Goal: Task Accomplishment & Management: Complete application form

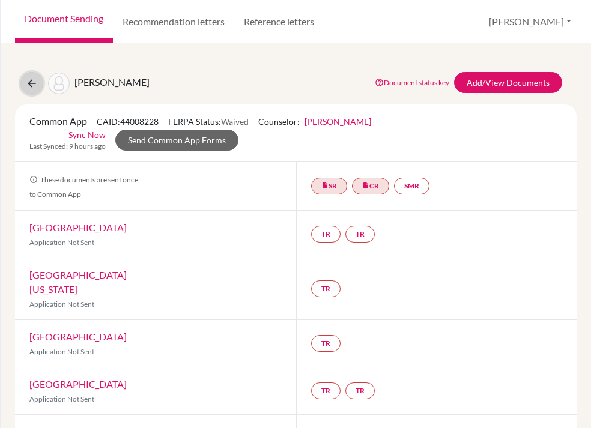
click at [31, 84] on icon at bounding box center [32, 83] width 12 height 12
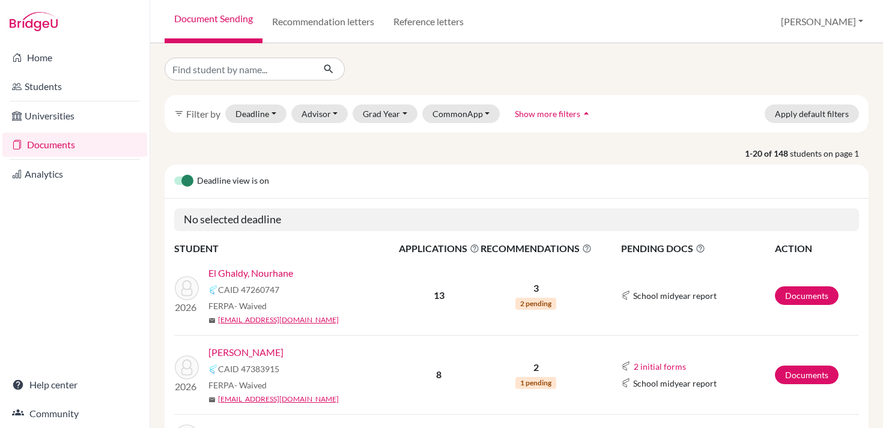
click at [376, 111] on button "Grad Year" at bounding box center [385, 114] width 65 height 19
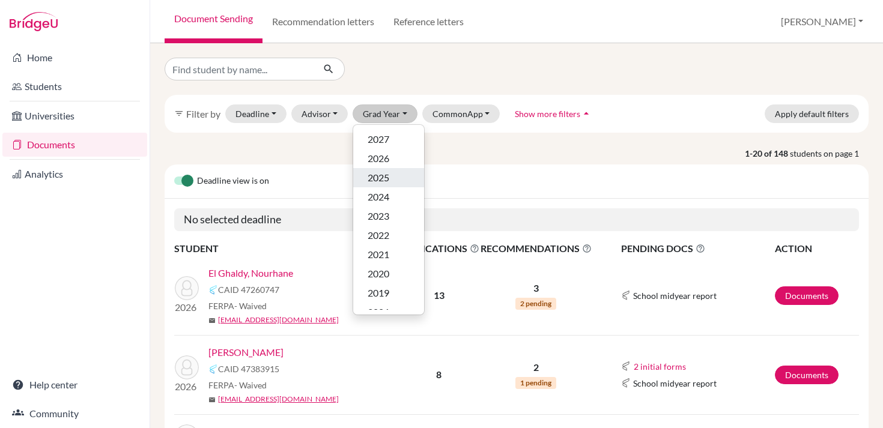
click at [383, 169] on button "2025" at bounding box center [388, 177] width 71 height 19
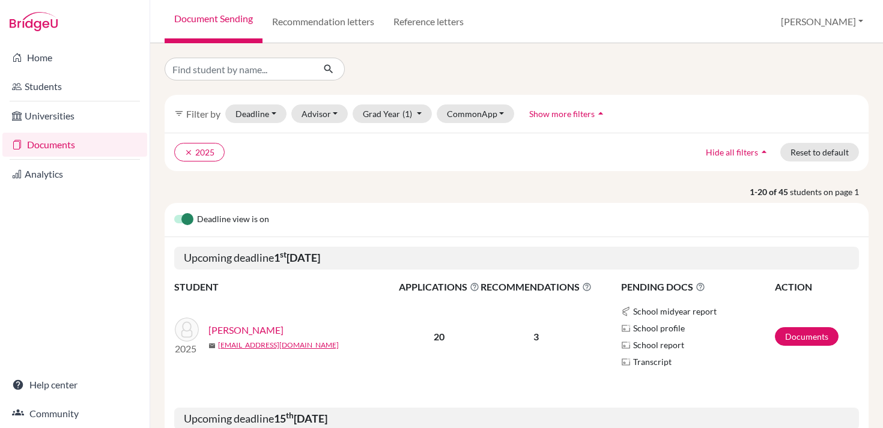
click at [537, 115] on span "Show more filters" at bounding box center [561, 114] width 65 height 10
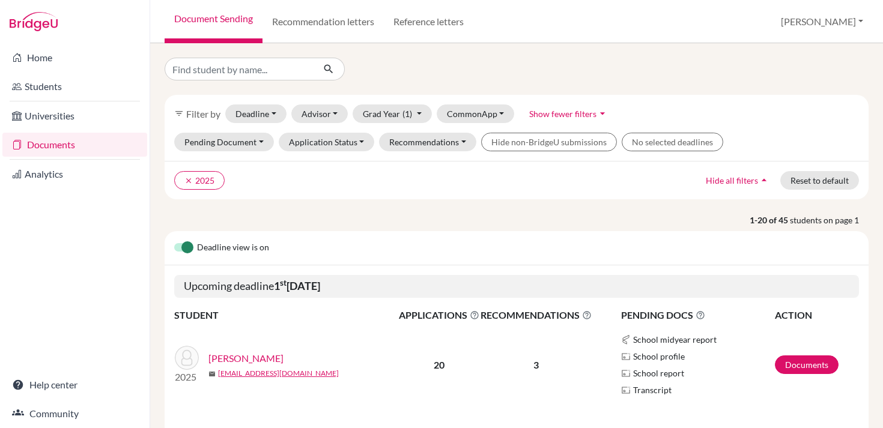
click at [537, 115] on span "Show fewer filters" at bounding box center [562, 114] width 67 height 10
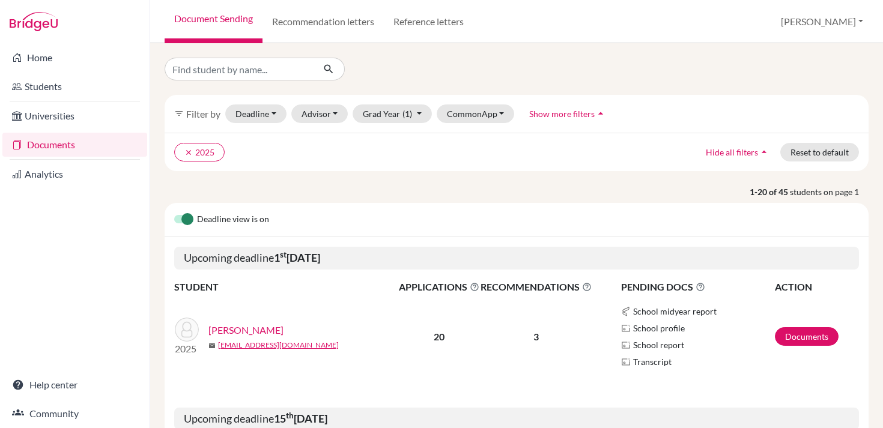
click at [537, 115] on span "Show more filters" at bounding box center [561, 114] width 65 height 10
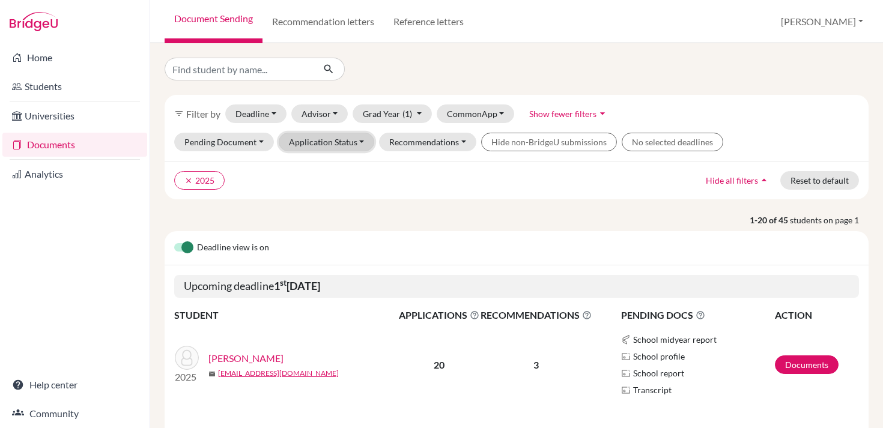
click at [355, 144] on button "Application Status" at bounding box center [327, 142] width 96 height 19
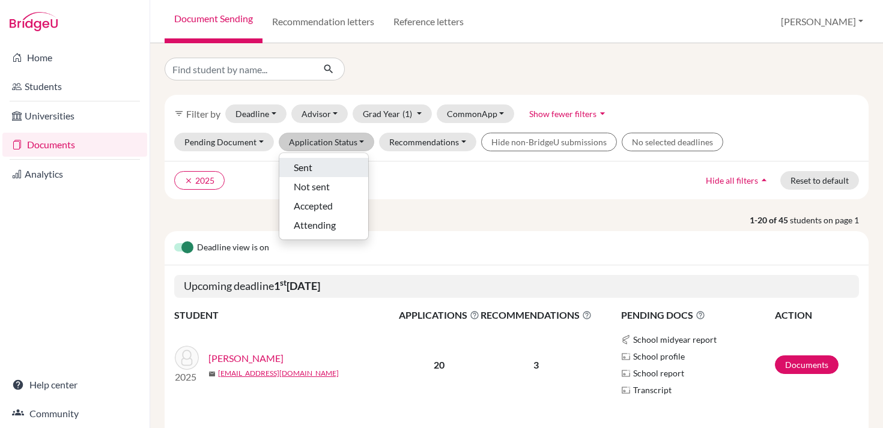
click at [341, 166] on div "Sent" at bounding box center [324, 167] width 60 height 14
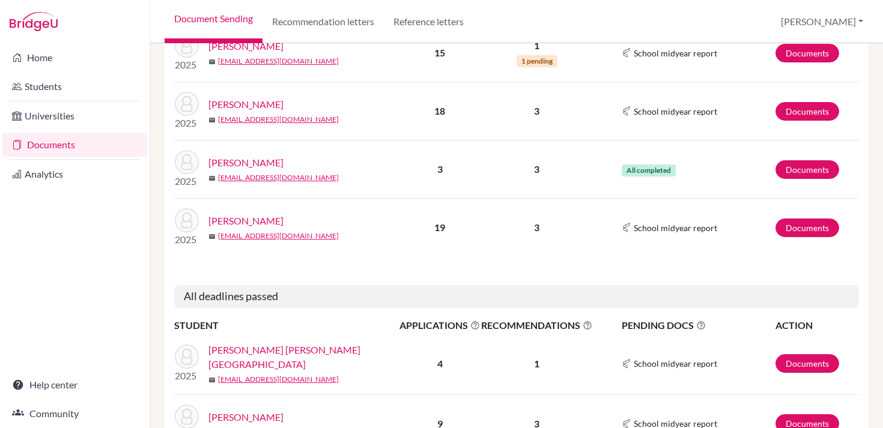
scroll to position [1301, 0]
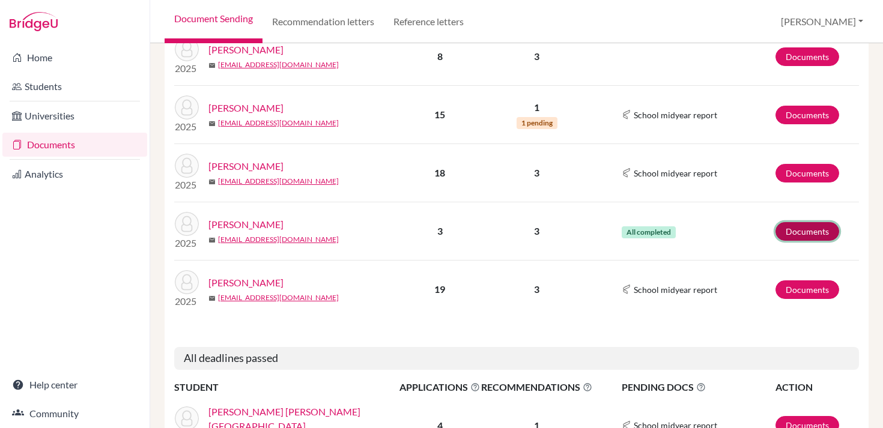
click at [801, 232] on link "Documents" at bounding box center [808, 231] width 64 height 19
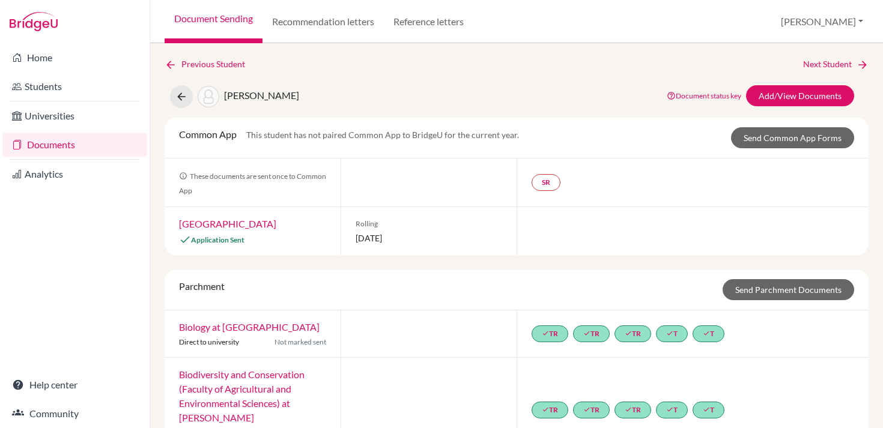
scroll to position [49, 0]
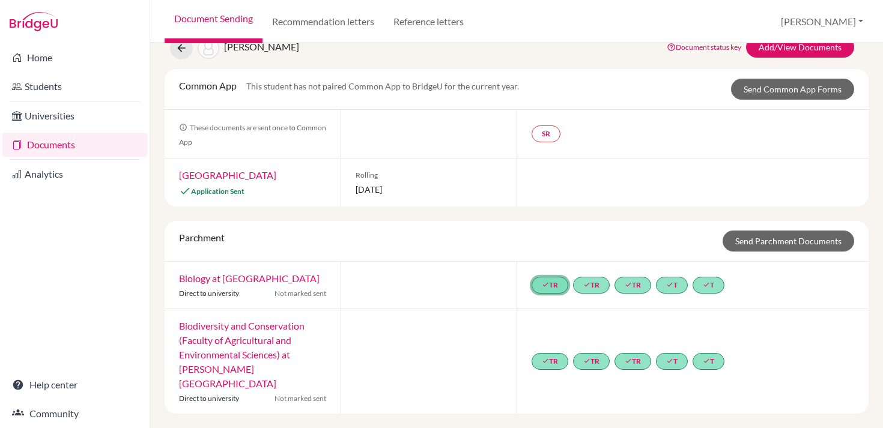
click at [559, 294] on link "done TR" at bounding box center [550, 285] width 37 height 17
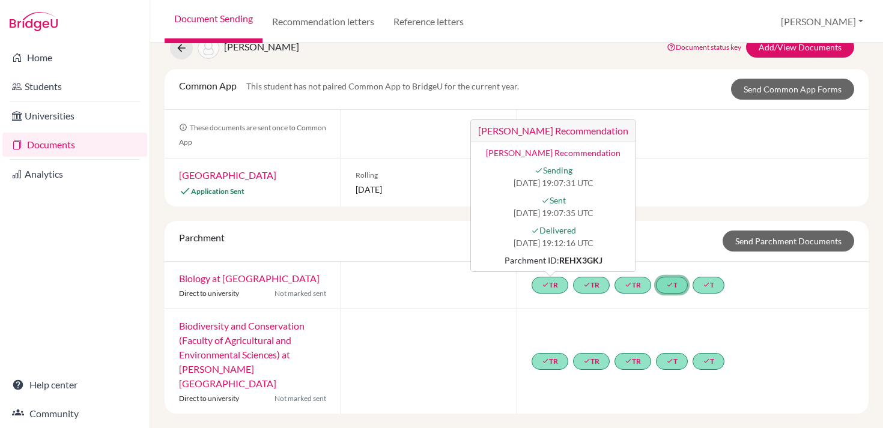
click at [669, 294] on link "done T" at bounding box center [672, 285] width 32 height 17
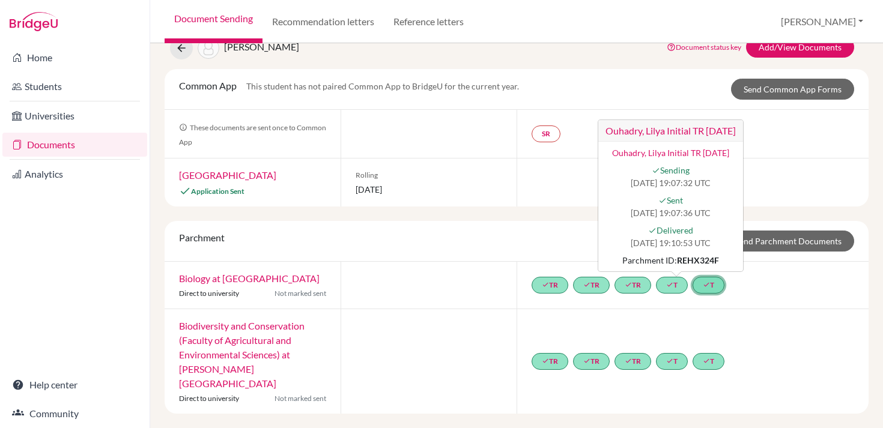
click at [718, 294] on link "done T" at bounding box center [709, 285] width 32 height 17
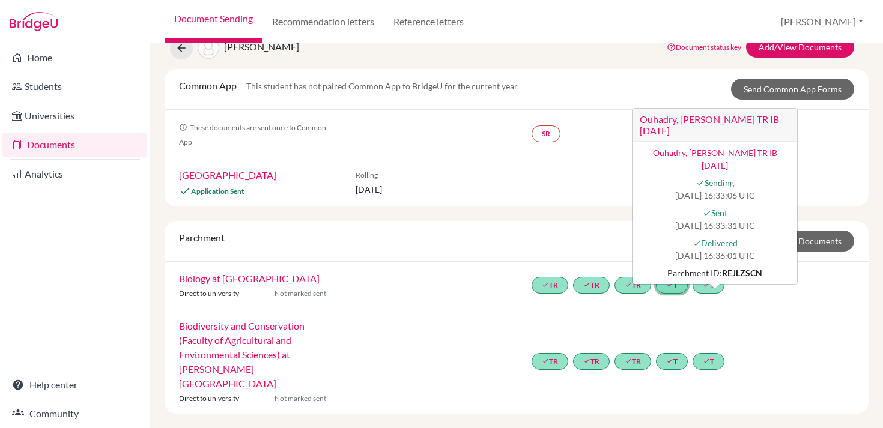
click at [680, 294] on link "done T" at bounding box center [672, 285] width 32 height 17
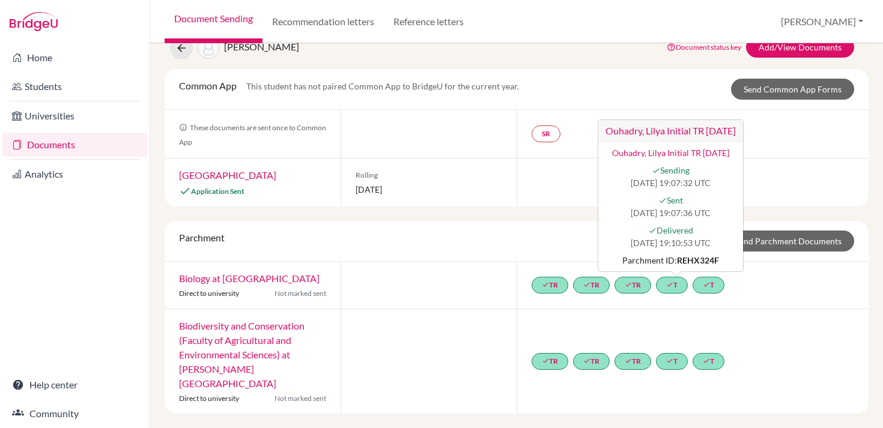
click at [465, 181] on span "Rolling" at bounding box center [429, 175] width 147 height 11
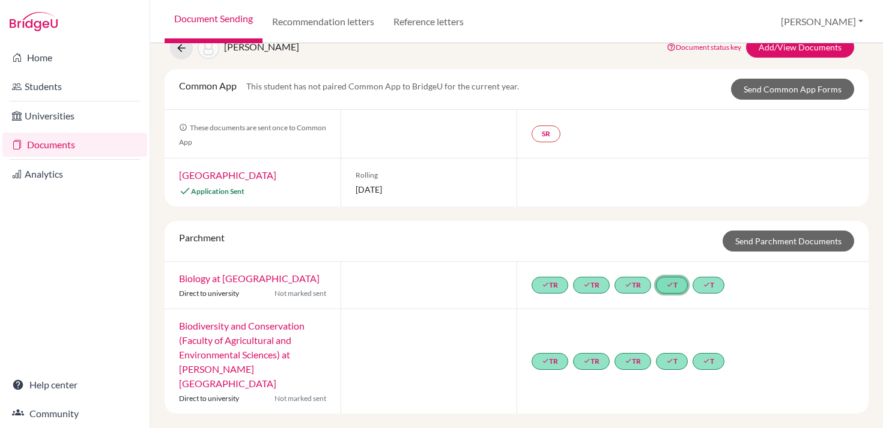
click at [679, 294] on link "done T" at bounding box center [672, 285] width 32 height 17
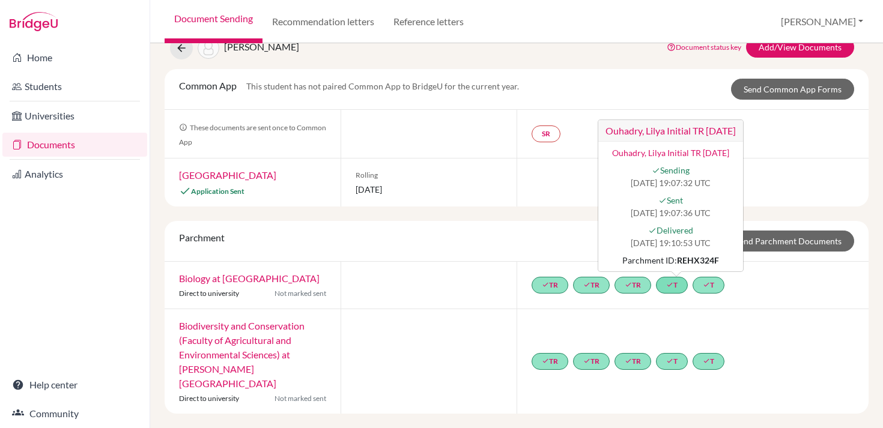
click at [686, 158] on link "Ouhadry, Lilya Initial TR Oct 2024" at bounding box center [670, 153] width 117 height 10
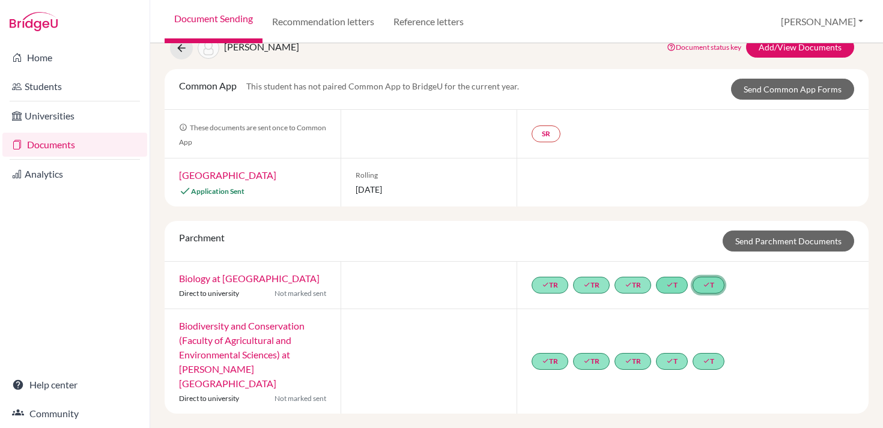
click at [710, 288] on icon "done" at bounding box center [706, 284] width 7 height 7
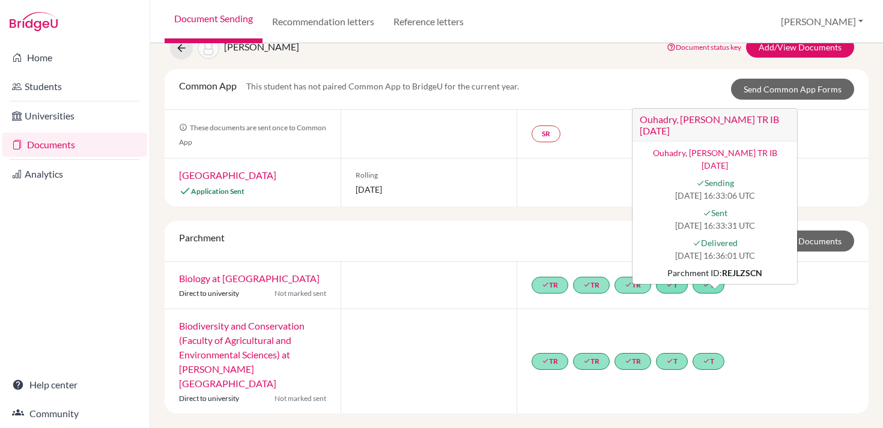
click at [708, 166] on link "Ouhadry, Lilya Midyear TR IB Jan 2025" at bounding box center [715, 159] width 124 height 23
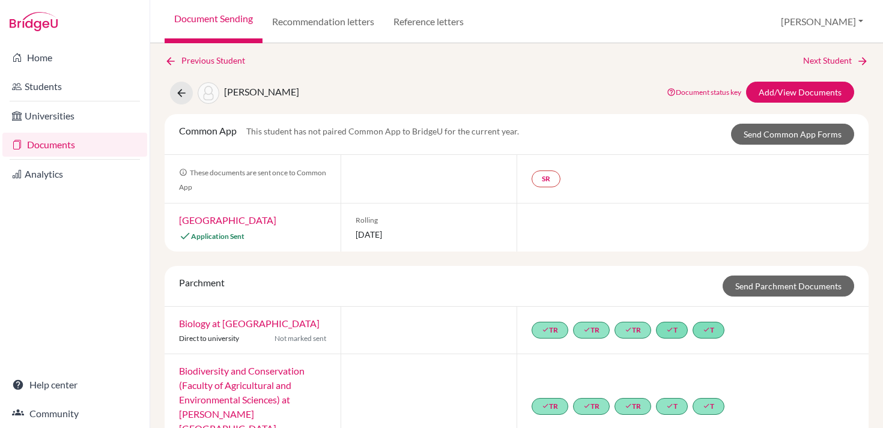
scroll to position [0, 0]
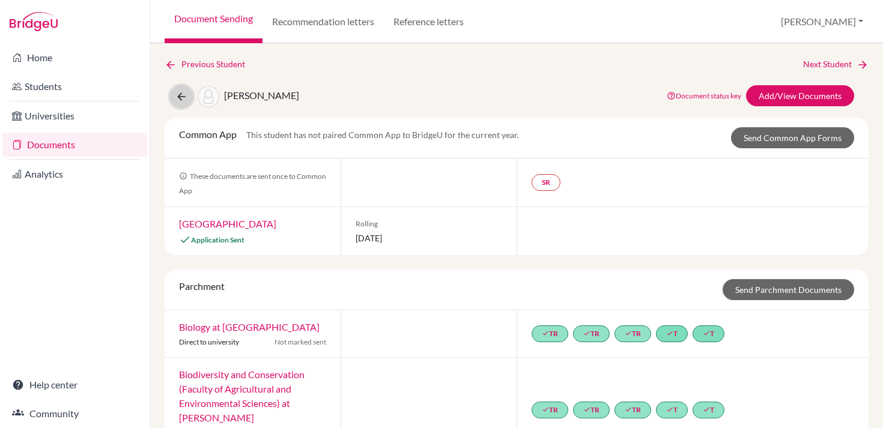
click at [183, 98] on icon at bounding box center [181, 97] width 12 height 12
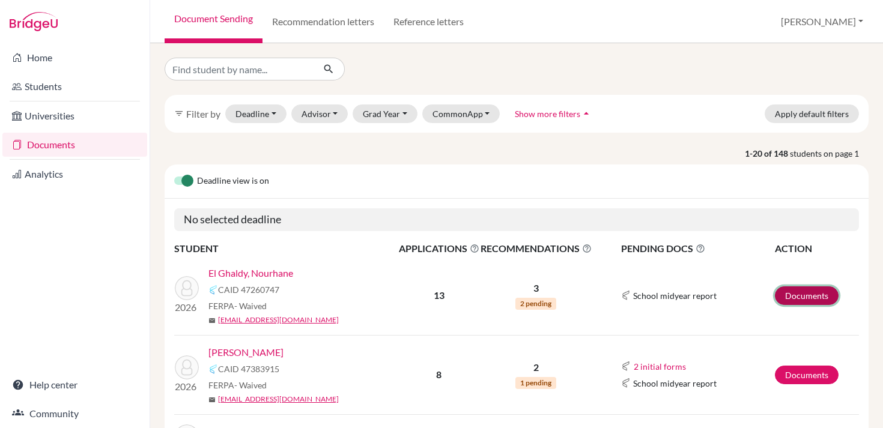
click at [805, 287] on link "Documents" at bounding box center [807, 296] width 64 height 19
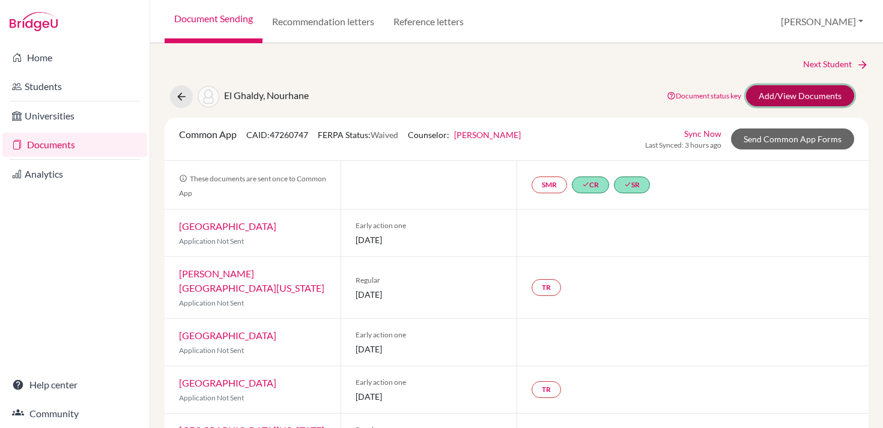
click at [785, 97] on link "Add/View Documents" at bounding box center [800, 95] width 108 height 21
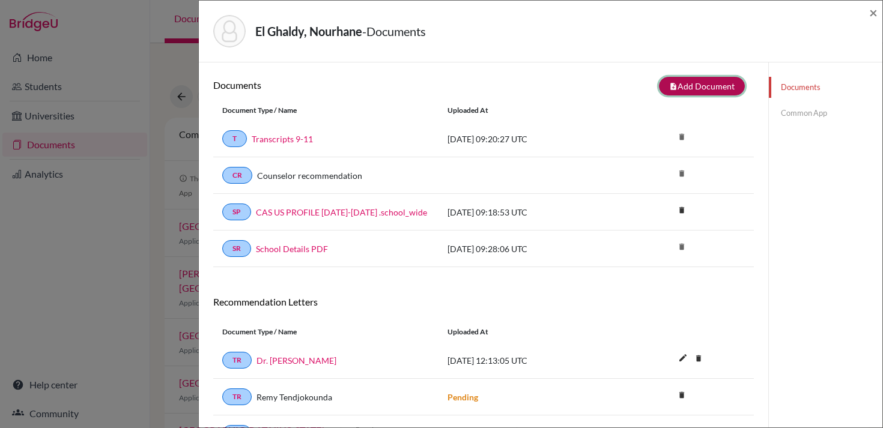
click at [667, 87] on button "note_add Add Document" at bounding box center [702, 86] width 86 height 19
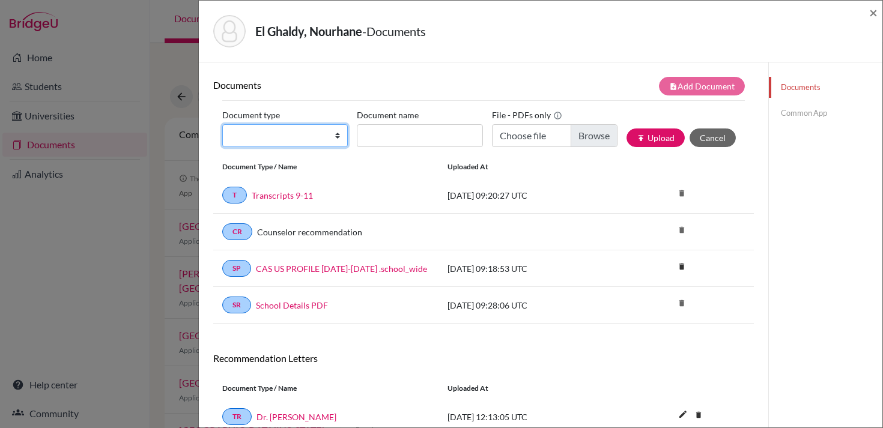
click at [281, 135] on select "Change explanation for Common App reports Counselor recommendation Internationa…" at bounding box center [285, 135] width 126 height 23
select select "2"
click at [222, 124] on select "Change explanation for Common App reports Counselor recommendation Internationa…" at bounding box center [285, 135] width 126 height 23
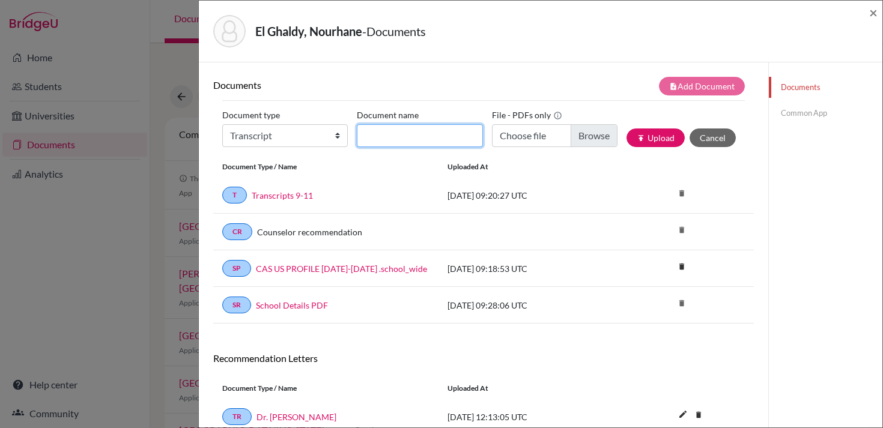
click at [446, 139] on input "Document name" at bounding box center [420, 135] width 126 height 23
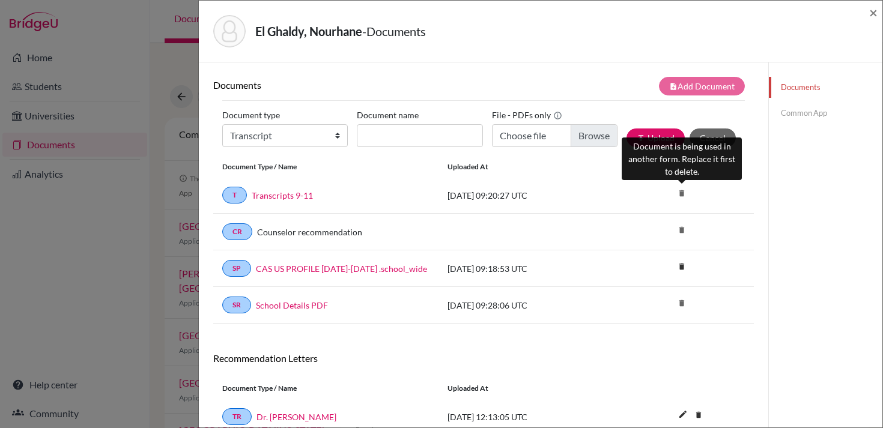
click at [682, 194] on icon "delete" at bounding box center [682, 193] width 18 height 18
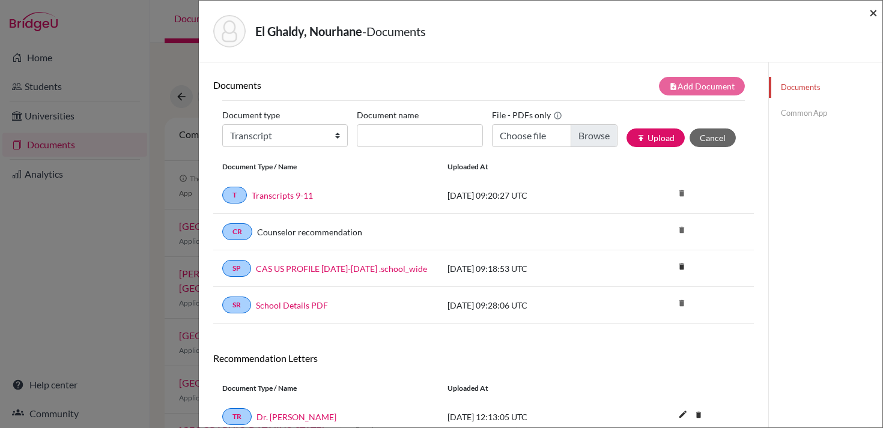
click at [870, 14] on span "×" at bounding box center [873, 12] width 8 height 17
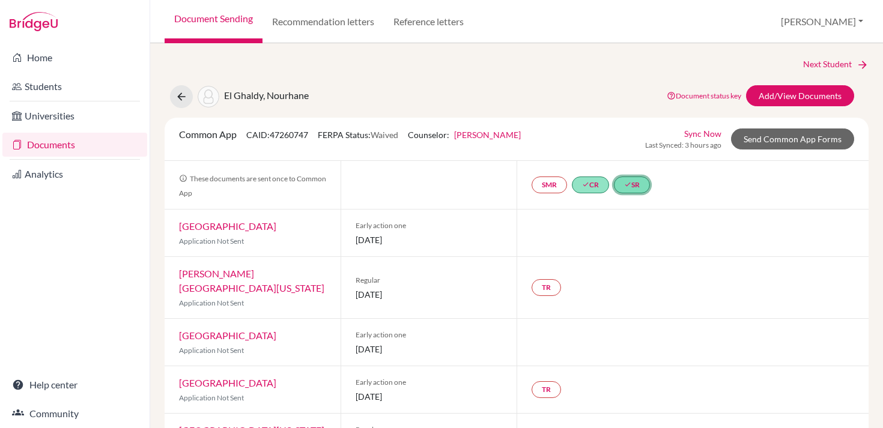
click at [631, 185] on icon "done" at bounding box center [627, 184] width 7 height 7
click at [647, 133] on link "School Details PDF" at bounding box center [627, 135] width 72 height 10
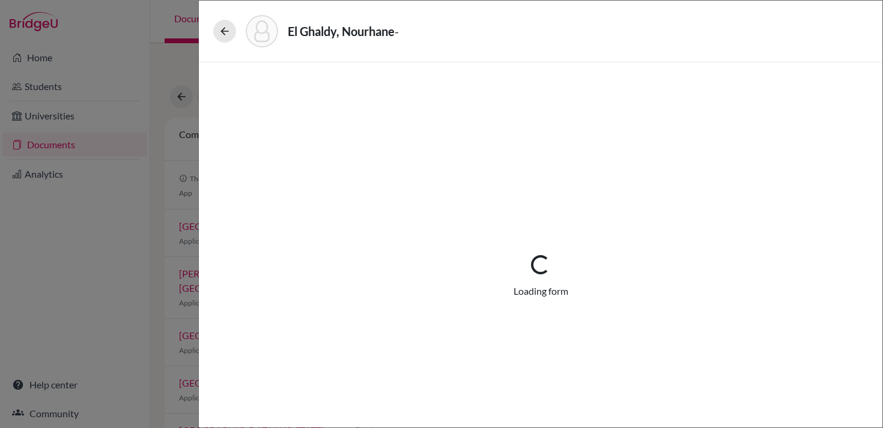
select select "1"
select select "673747"
select select "0"
select select "1"
select select "0"
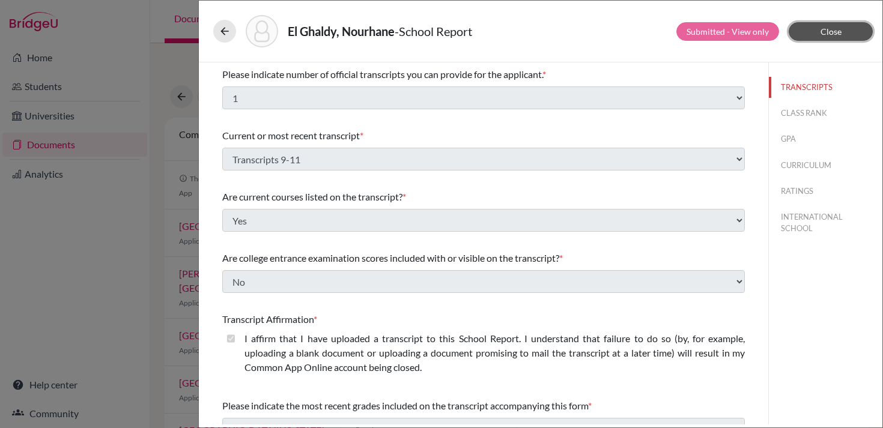
click at [811, 32] on button "Close" at bounding box center [831, 31] width 84 height 19
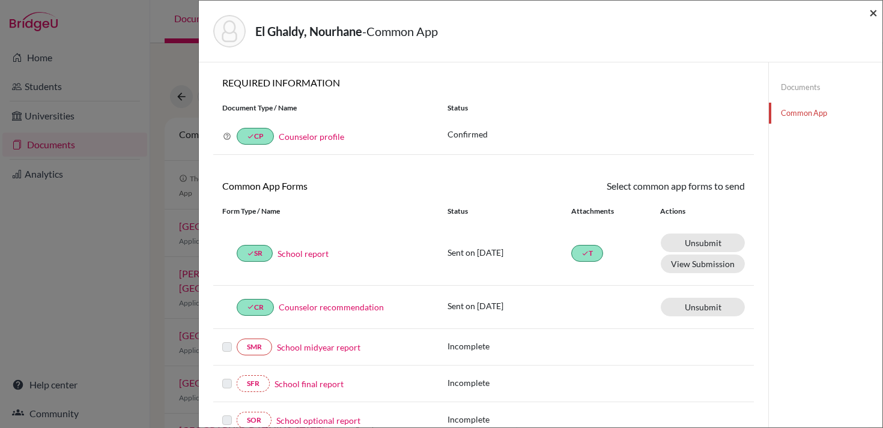
click at [872, 18] on span "×" at bounding box center [873, 12] width 8 height 17
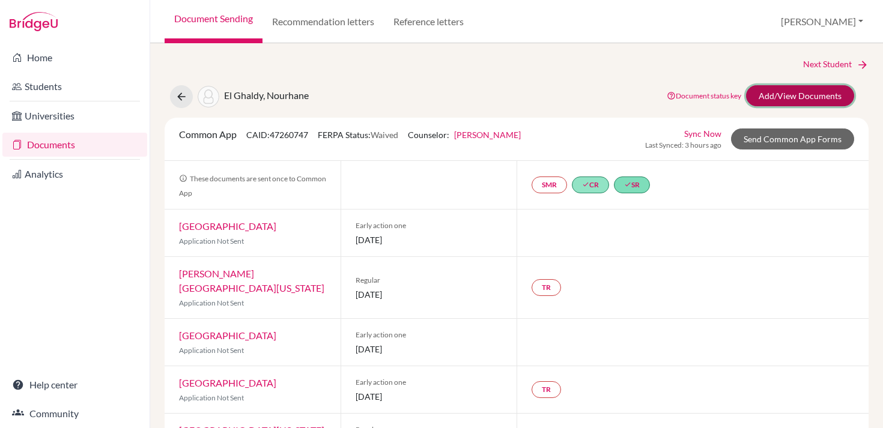
click at [785, 94] on link "Add/View Documents" at bounding box center [800, 95] width 108 height 21
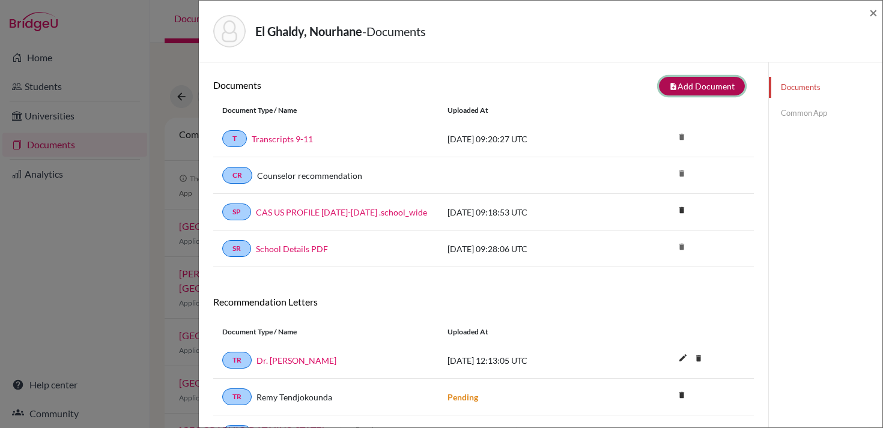
click at [700, 82] on button "note_add Add Document" at bounding box center [702, 86] width 86 height 19
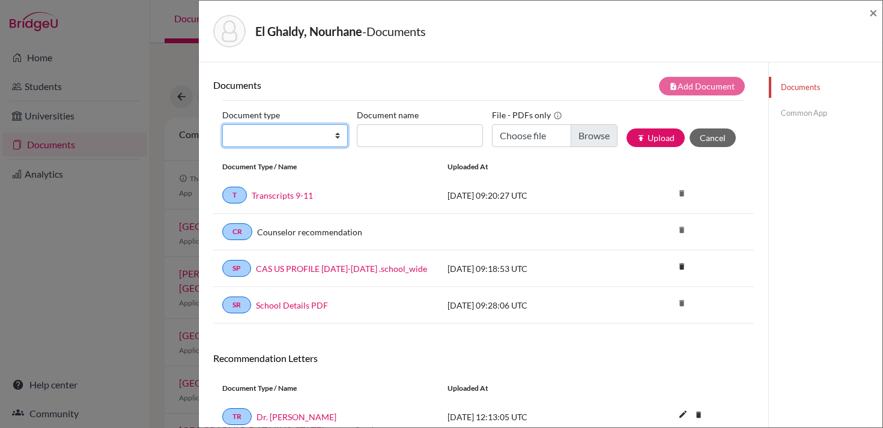
click at [304, 133] on select "Change explanation for Common App reports Counselor recommendation Internationa…" at bounding box center [285, 135] width 126 height 23
select select "2"
click at [222, 124] on select "Change explanation for Common App reports Counselor recommendation Internationa…" at bounding box center [285, 135] width 126 height 23
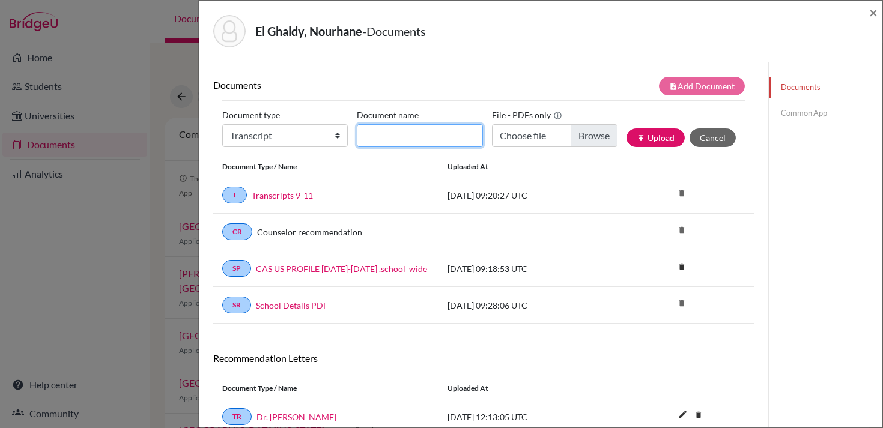
click at [418, 136] on input "Document name" at bounding box center [420, 135] width 126 height 23
type input "Forecasted Grades"
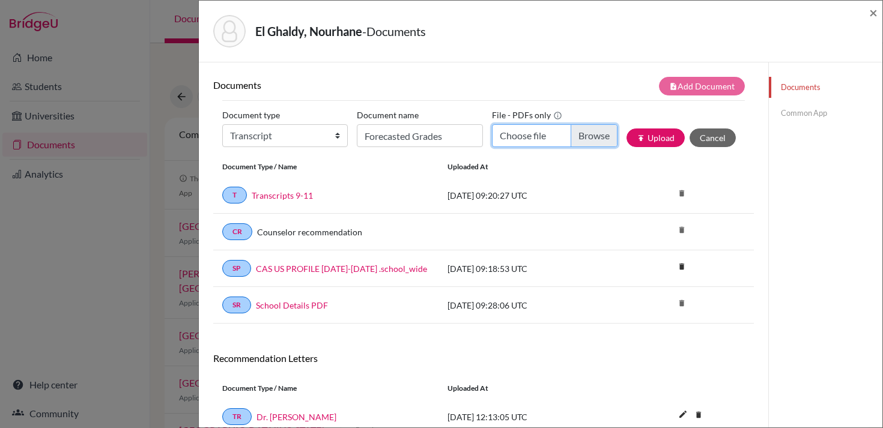
click at [588, 137] on input "Choose file" at bounding box center [555, 135] width 126 height 23
type input "C:\fakepath\El Ghaldy, Nourhane Forecasted Grades Fall 2025.pdf"
click at [670, 138] on button "publish Upload" at bounding box center [656, 138] width 58 height 19
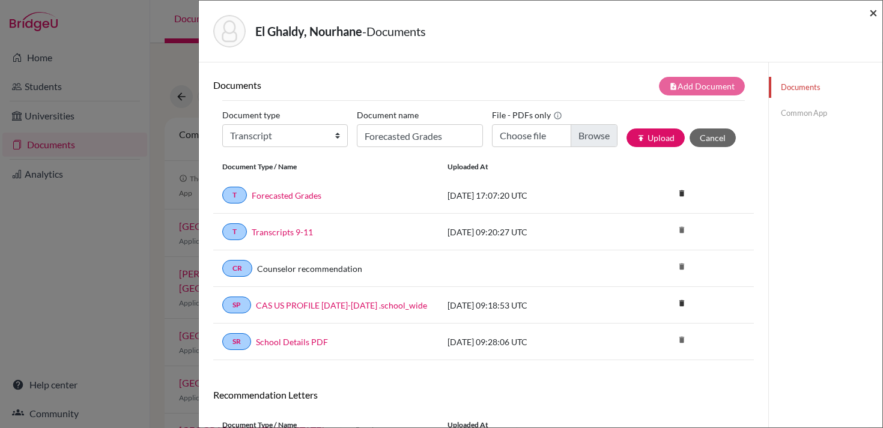
click at [874, 13] on span "×" at bounding box center [873, 12] width 8 height 17
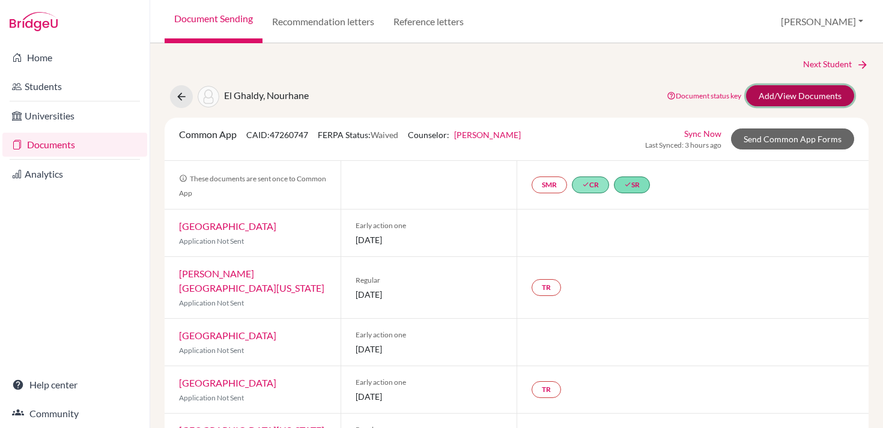
click at [774, 93] on link "Add/View Documents" at bounding box center [800, 95] width 108 height 21
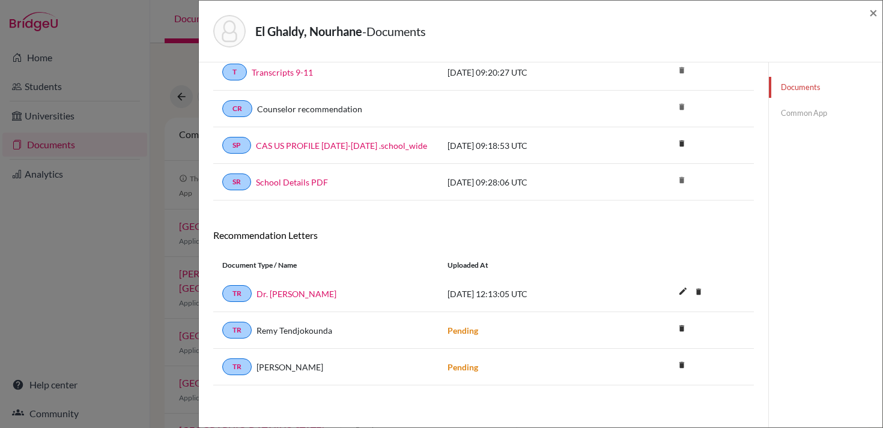
scroll to position [105, 0]
click at [792, 111] on link "Common App" at bounding box center [826, 113] width 114 height 21
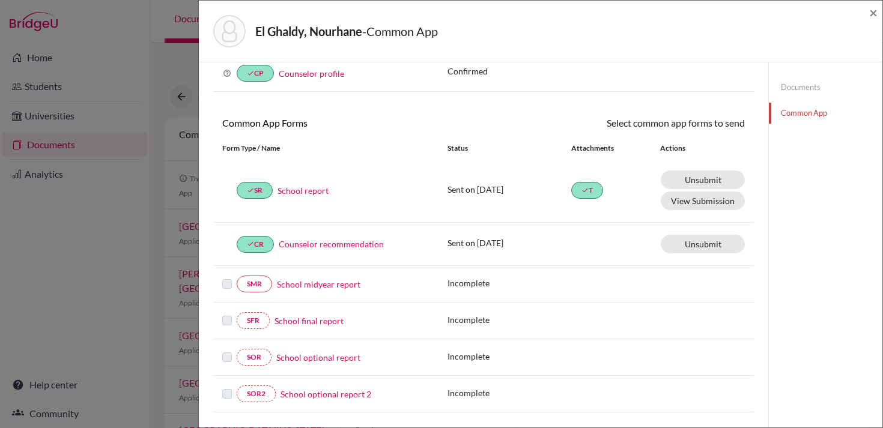
scroll to position [105, 0]
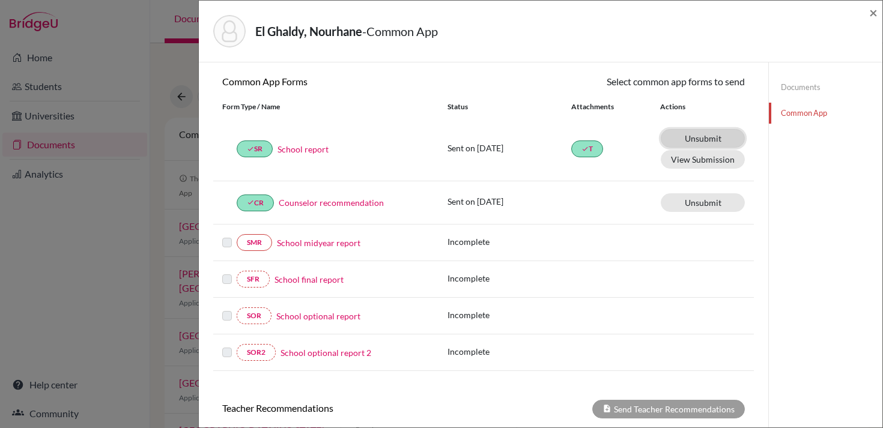
click at [693, 138] on link "Unsubmit This document will be un-submitted from all Common App universities it…" at bounding box center [703, 138] width 84 height 19
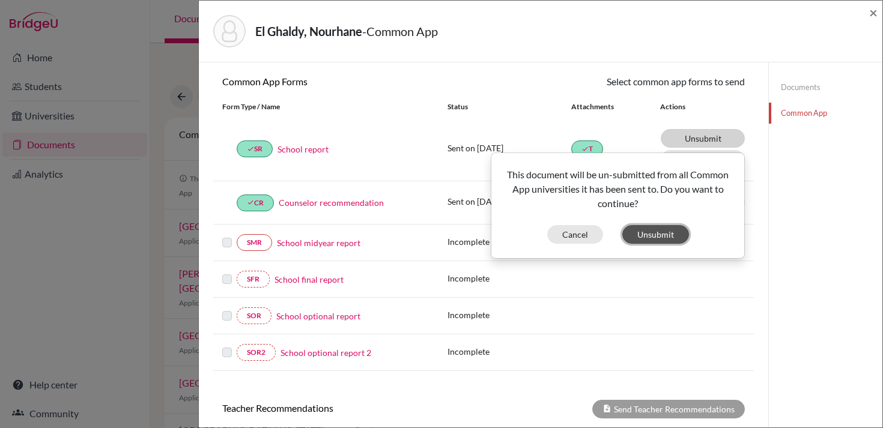
click at [642, 232] on button "Unsubmit" at bounding box center [655, 234] width 67 height 19
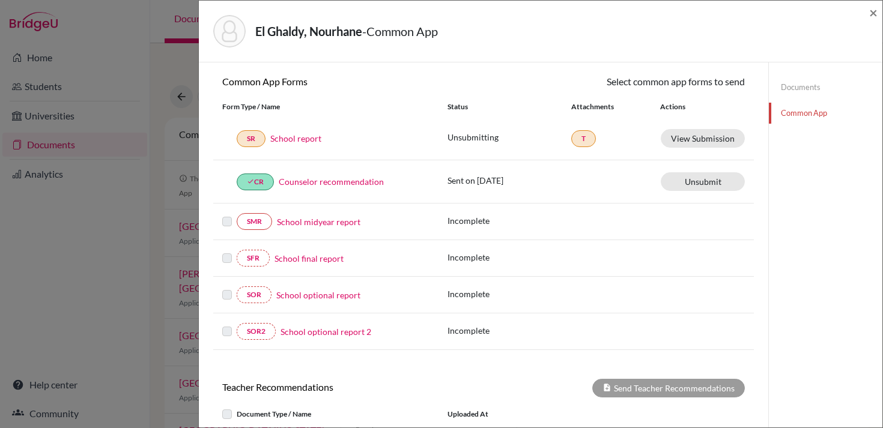
click at [312, 140] on link "School report" at bounding box center [295, 138] width 51 height 13
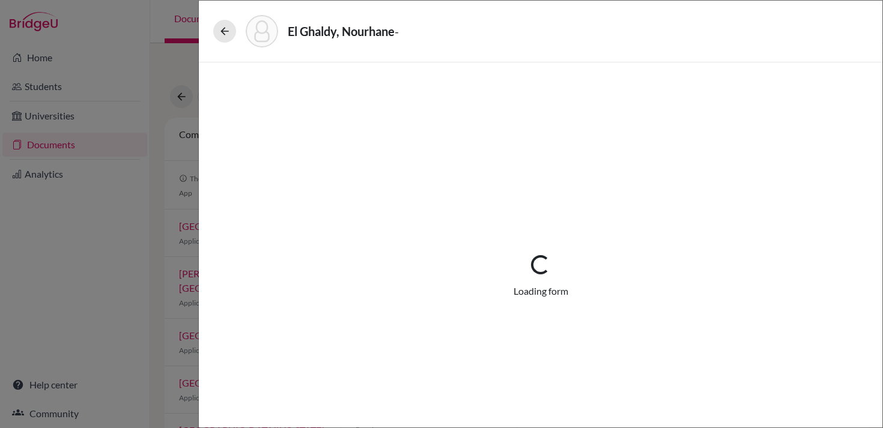
select select "1"
select select "673747"
select select "0"
select select "1"
select select "0"
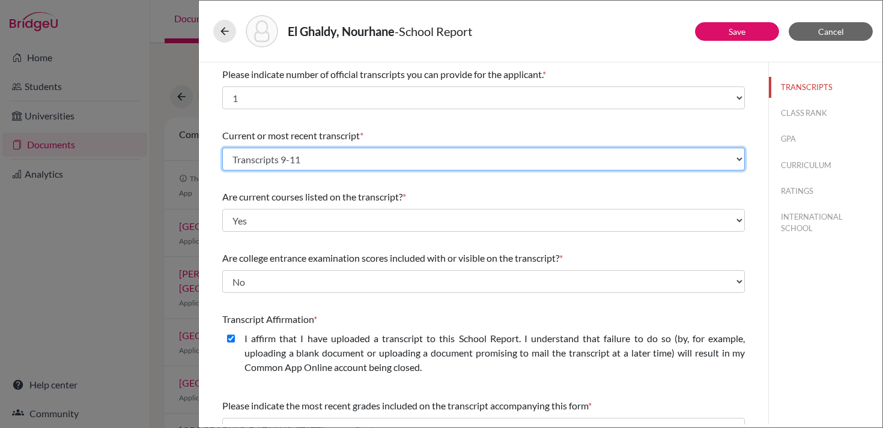
click at [315, 156] on select "Select existing document or upload a new one Forecasted Grades Transcripts 9-11…" at bounding box center [483, 159] width 523 height 23
select select "Upload New File"
click at [222, 148] on select "Select existing document or upload a new one Forecasted Grades Transcripts 9-11…" at bounding box center [483, 159] width 523 height 23
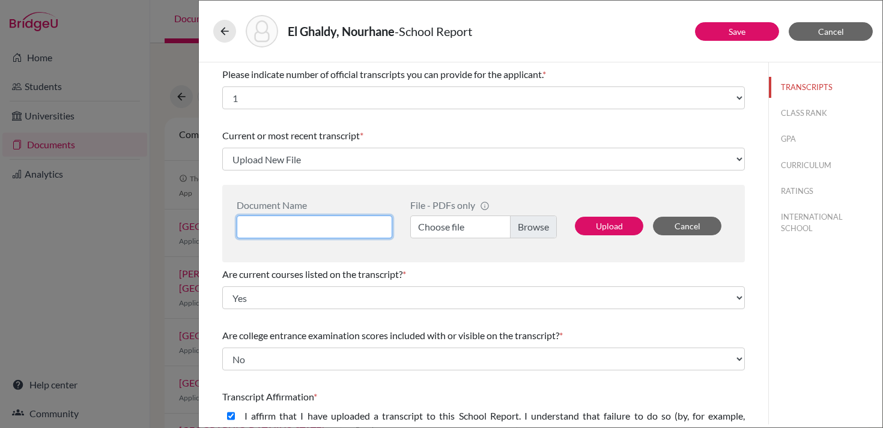
click at [323, 225] on input at bounding box center [315, 227] width 156 height 23
click at [430, 224] on label "Choose file" at bounding box center [483, 227] width 147 height 23
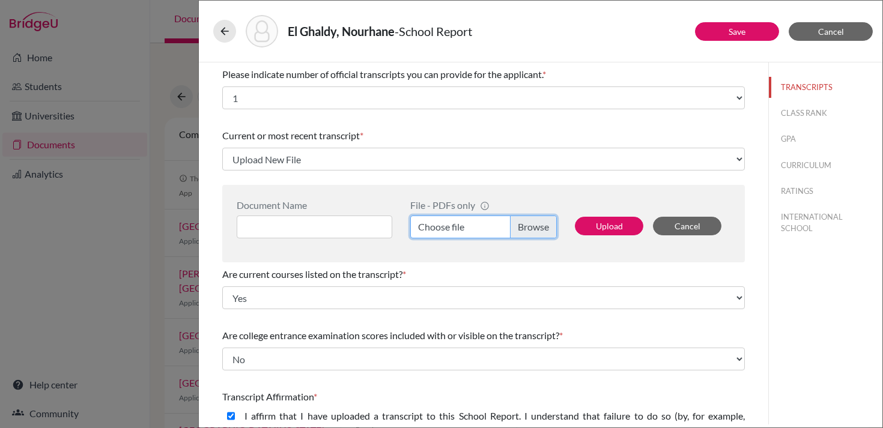
click at [430, 224] on input "Choose file" at bounding box center [483, 227] width 147 height 23
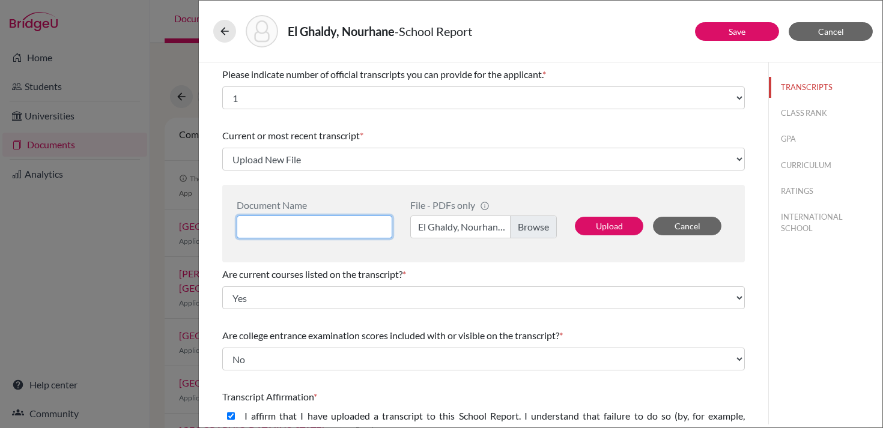
click at [327, 223] on input at bounding box center [315, 227] width 156 height 23
click at [245, 225] on input "Transcripts and Forecasted" at bounding box center [315, 227] width 156 height 23
type input "Initial Transcripts and Forecasted"
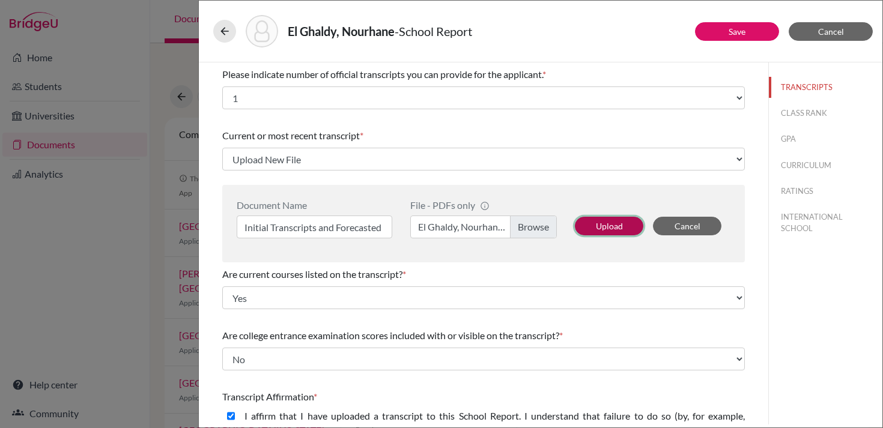
click at [598, 223] on button "Upload" at bounding box center [609, 226] width 68 height 19
select select "676179"
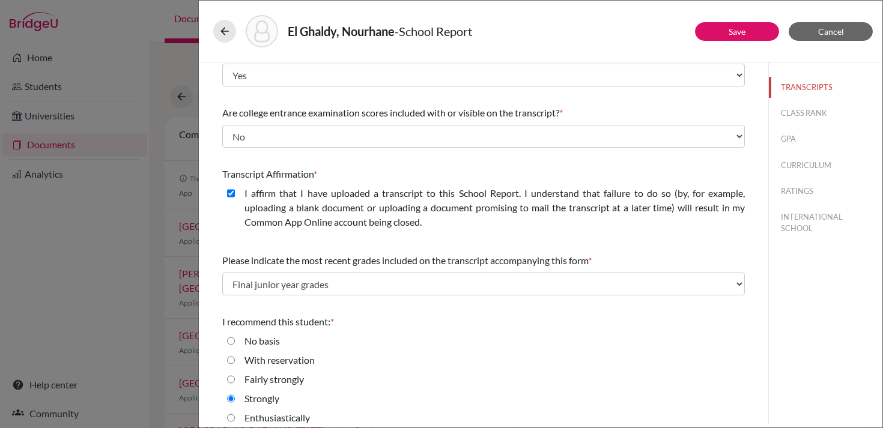
scroll to position [156, 0]
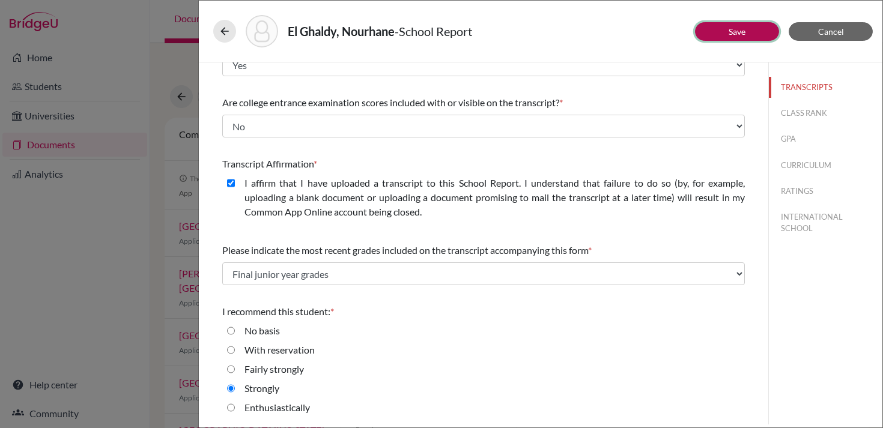
click at [756, 36] on button "Save" at bounding box center [737, 31] width 84 height 19
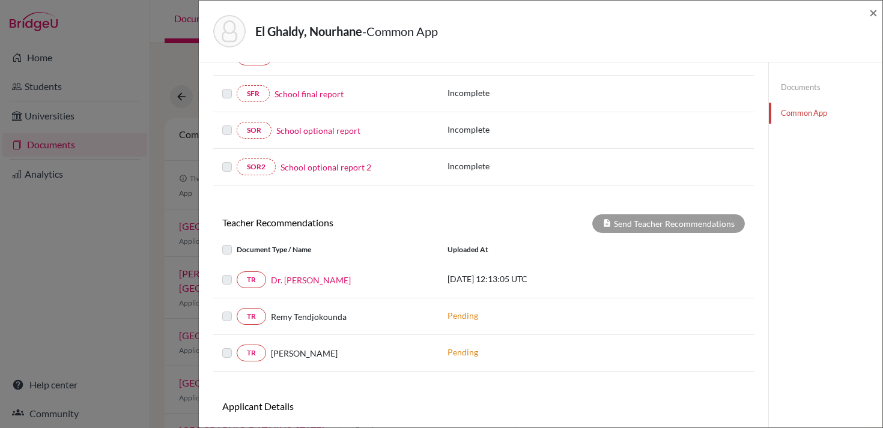
scroll to position [341, 0]
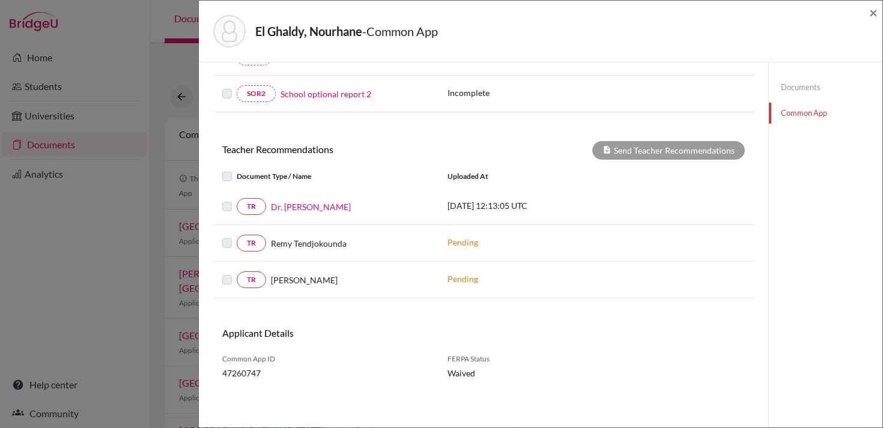
click at [237, 199] on label at bounding box center [237, 199] width 0 height 0
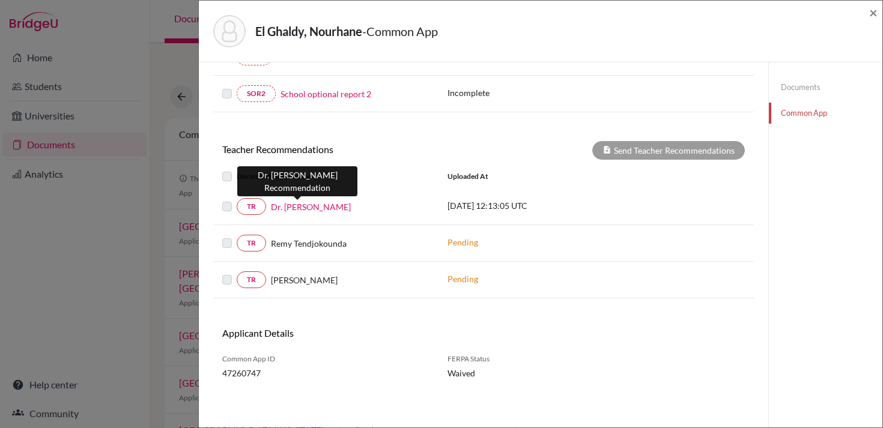
click at [306, 208] on link "Dr. Brian Bean" at bounding box center [311, 207] width 80 height 13
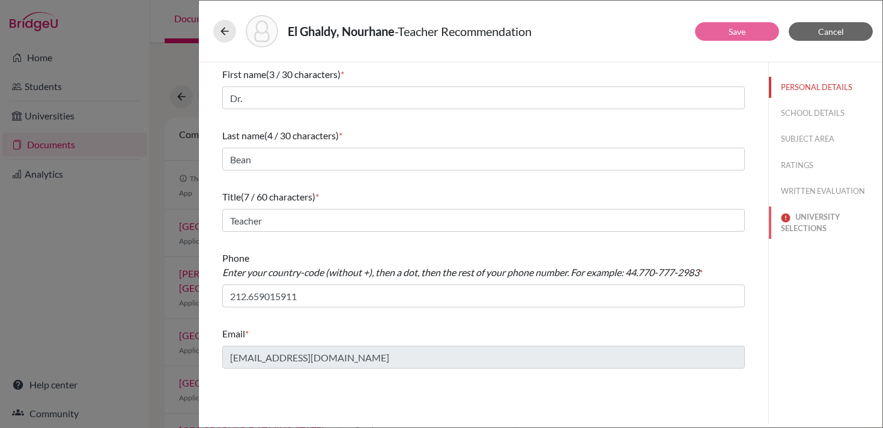
click at [790, 220] on img at bounding box center [786, 218] width 10 height 10
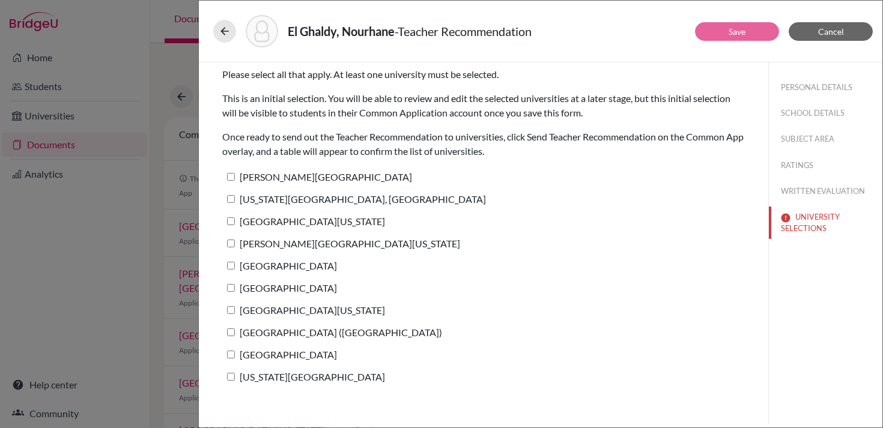
click at [273, 177] on label "Lynn University" at bounding box center [317, 176] width 190 height 17
click at [235, 177] on input "Lynn University" at bounding box center [231, 177] width 8 height 8
checkbox input "true"
click at [275, 198] on label "Pennsylvania State University, University Park" at bounding box center [354, 198] width 264 height 17
click at [235, 198] on input "Pennsylvania State University, University Park" at bounding box center [231, 199] width 8 height 8
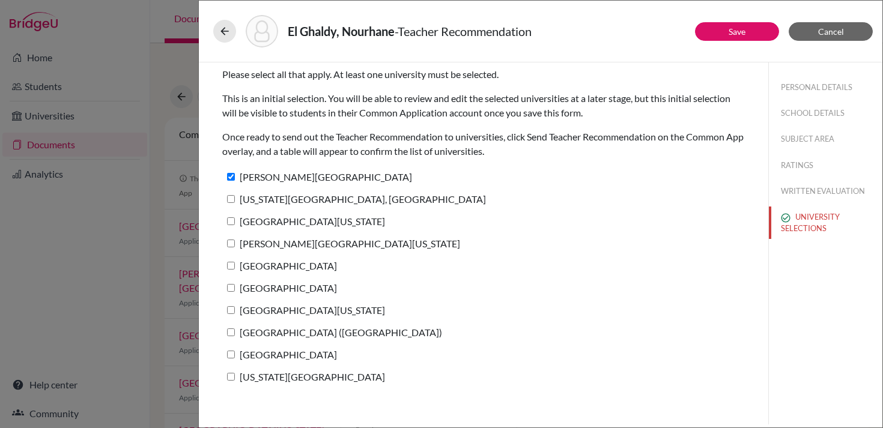
checkbox input "true"
click at [272, 218] on label "University of Southern California" at bounding box center [303, 221] width 163 height 17
click at [235, 218] on input "University of Southern California" at bounding box center [231, 221] width 8 height 8
checkbox input "true"
click at [268, 241] on label "George Washington University" at bounding box center [341, 243] width 238 height 17
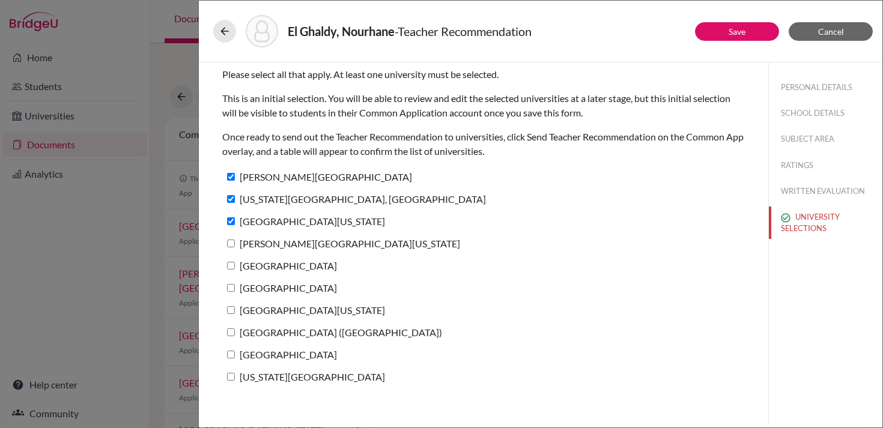
click at [235, 241] on input "George Washington University" at bounding box center [231, 244] width 8 height 8
checkbox input "true"
click at [263, 266] on label "University of Miami" at bounding box center [279, 265] width 115 height 17
click at [235, 266] on input "University of Miami" at bounding box center [231, 266] width 8 height 8
checkbox input "true"
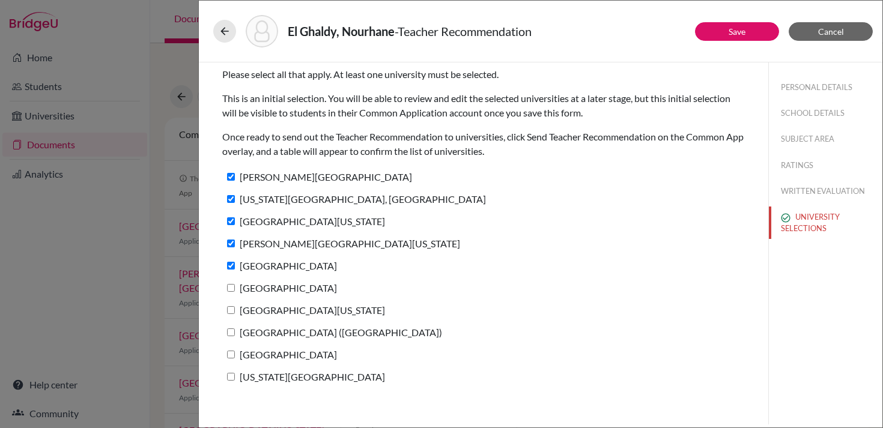
click at [260, 287] on label "Fordham University" at bounding box center [279, 287] width 115 height 17
click at [235, 287] on input "Fordham University" at bounding box center [231, 288] width 8 height 8
checkbox input "true"
click at [257, 305] on label "University of Connecticut" at bounding box center [303, 310] width 163 height 17
click at [235, 306] on input "University of Connecticut" at bounding box center [231, 310] width 8 height 8
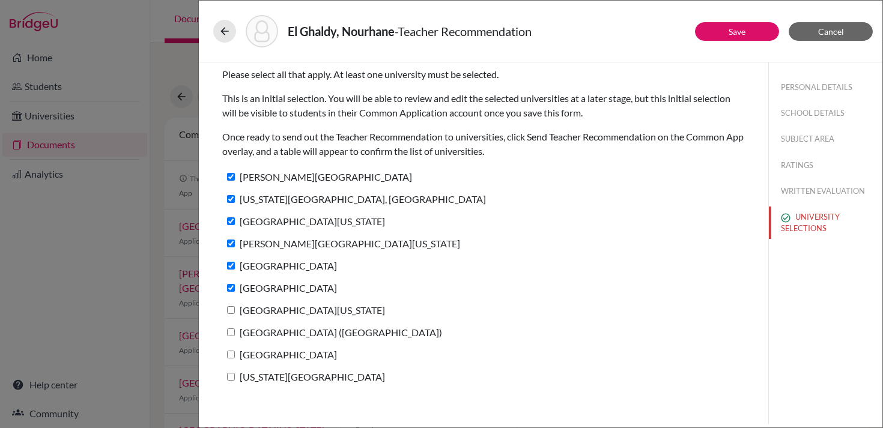
checkbox input "true"
click at [252, 332] on label "IE University (Madrid)" at bounding box center [332, 332] width 220 height 17
click at [235, 332] on input "IE University (Madrid)" at bounding box center [231, 333] width 8 height 8
checkbox input "true"
click at [256, 353] on label "Loyola Marymount University" at bounding box center [279, 354] width 115 height 17
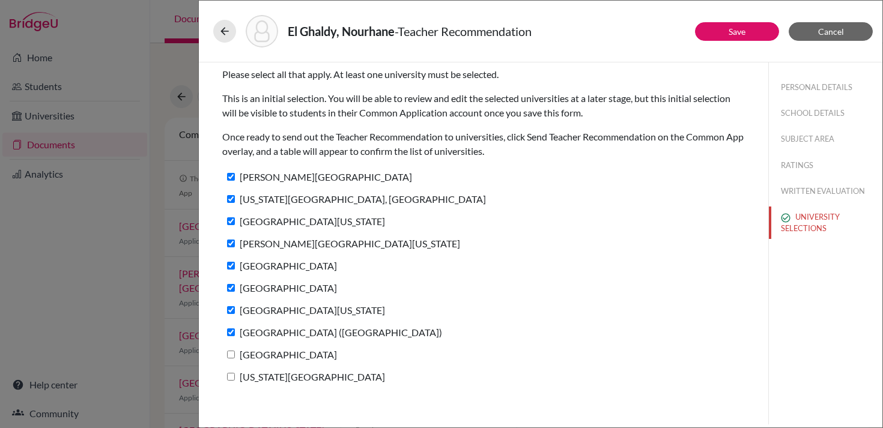
click at [235, 353] on input "Loyola Marymount University" at bounding box center [231, 355] width 8 height 8
checkbox input "true"
click at [255, 374] on label "Louisiana State University" at bounding box center [303, 376] width 163 height 17
click at [235, 374] on input "Louisiana State University" at bounding box center [231, 377] width 8 height 8
checkbox input "true"
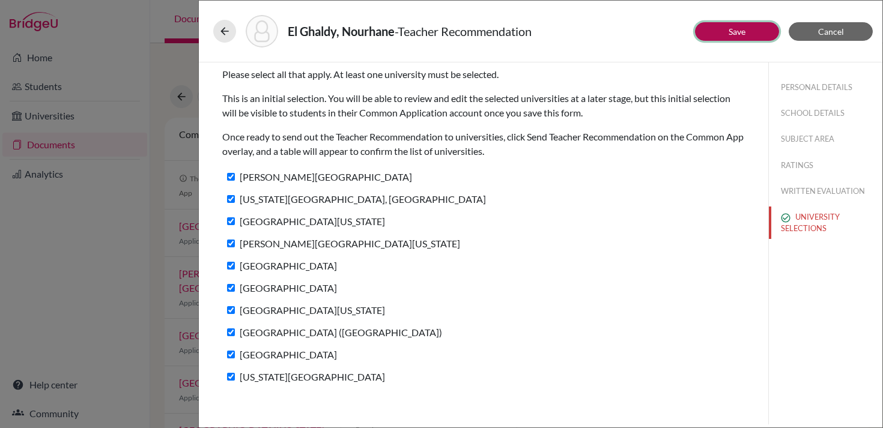
click at [746, 32] on button "Save" at bounding box center [737, 31] width 84 height 19
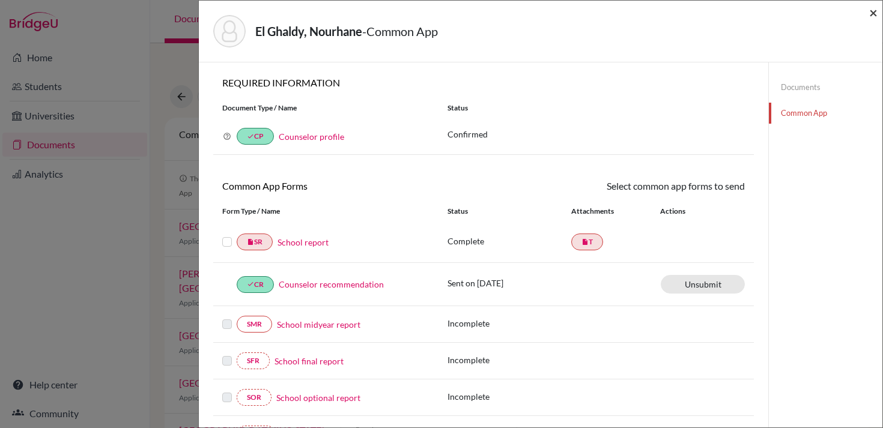
click at [871, 11] on span "×" at bounding box center [873, 12] width 8 height 17
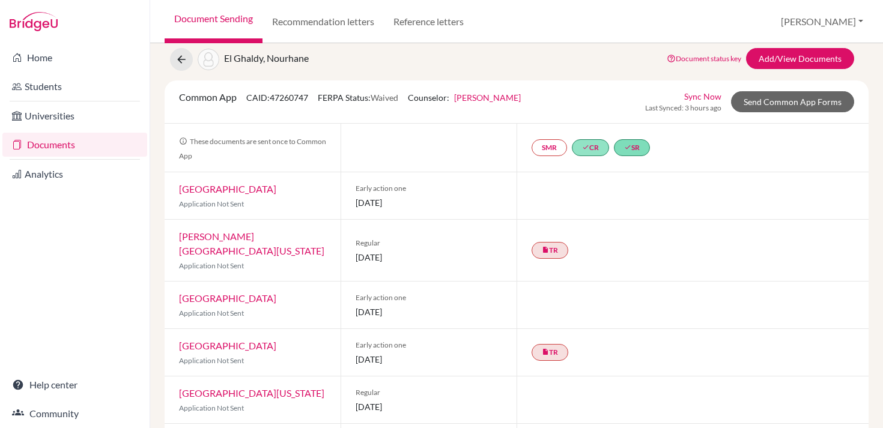
scroll to position [14, 0]
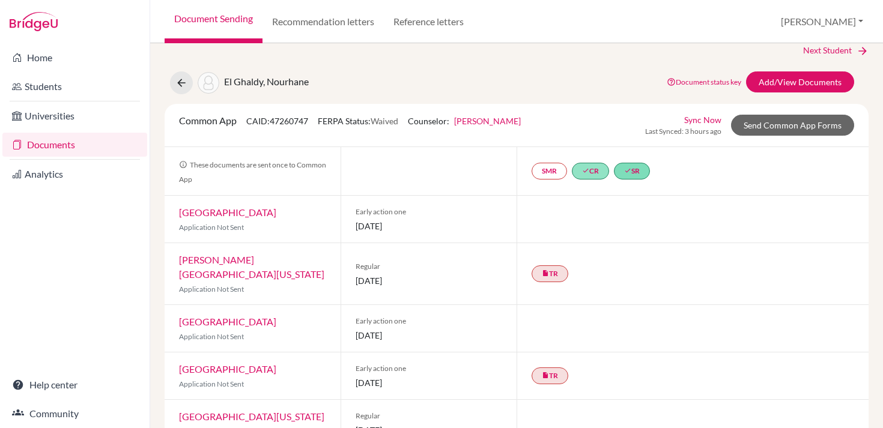
click at [251, 213] on link "Fordham University" at bounding box center [227, 212] width 97 height 11
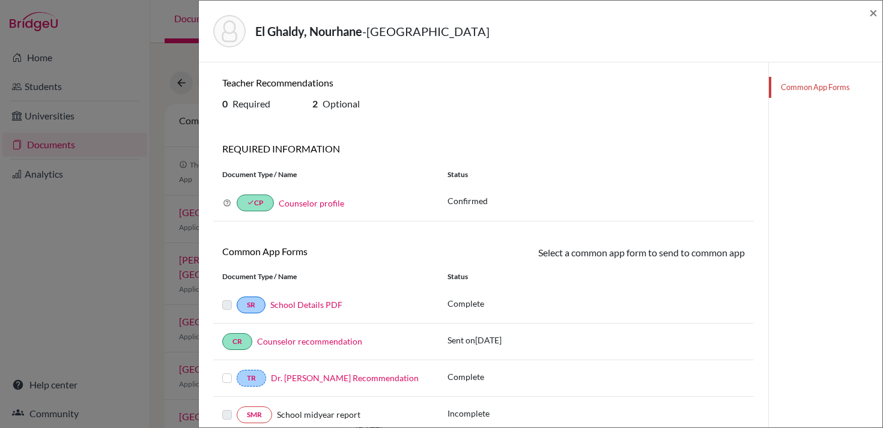
click at [869, 10] on div "El Ghaldy, Nourhane - Fordham University ×" at bounding box center [541, 31] width 674 height 52
click at [874, 13] on span "×" at bounding box center [873, 12] width 8 height 17
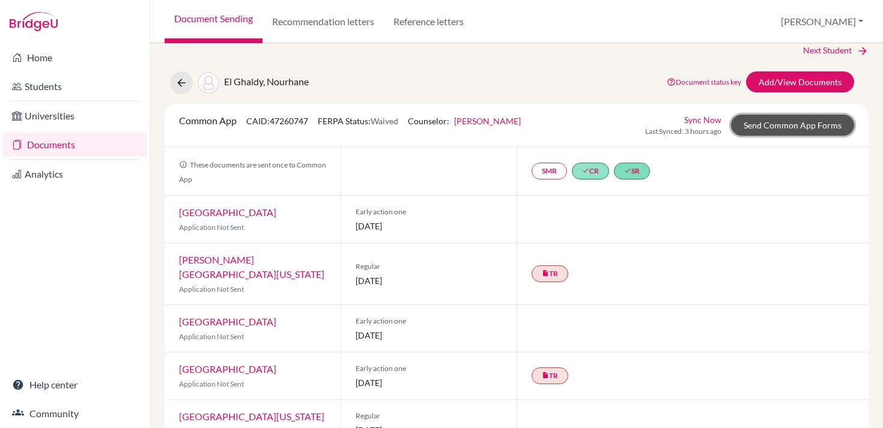
click at [765, 120] on link "Send Common App Forms" at bounding box center [792, 125] width 123 height 21
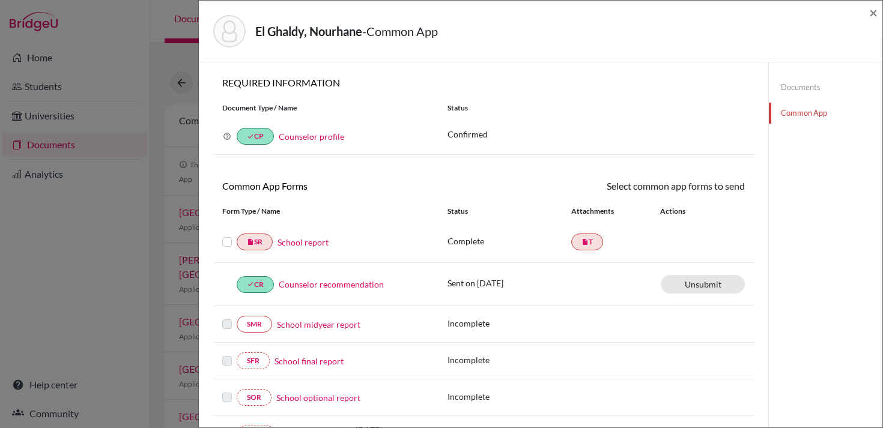
click at [228, 235] on label at bounding box center [227, 235] width 10 height 0
click at [0, 0] on input "checkbox" at bounding box center [0, 0] width 0 height 0
click at [715, 191] on link "Send" at bounding box center [720, 188] width 50 height 19
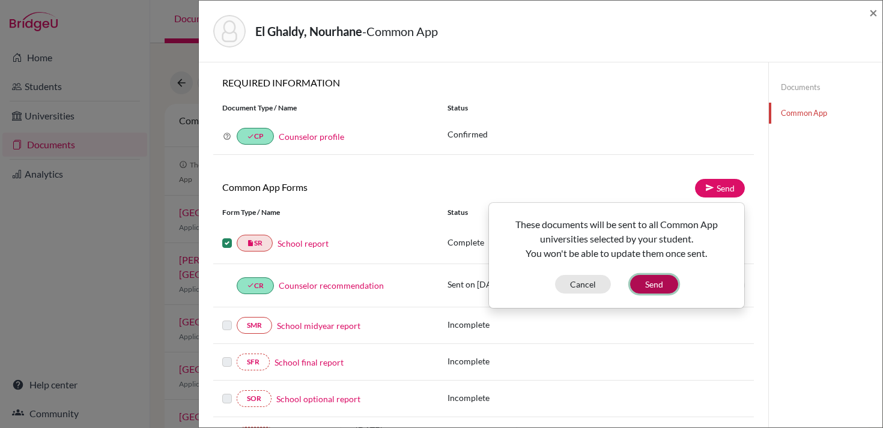
click at [653, 287] on button "Send" at bounding box center [654, 284] width 48 height 19
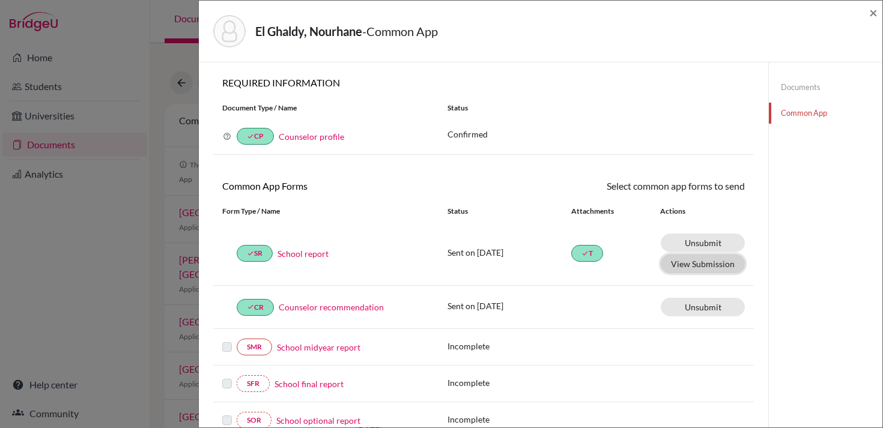
click at [677, 266] on button "View Submission" at bounding box center [703, 264] width 84 height 19
click at [877, 8] on span "×" at bounding box center [873, 12] width 8 height 17
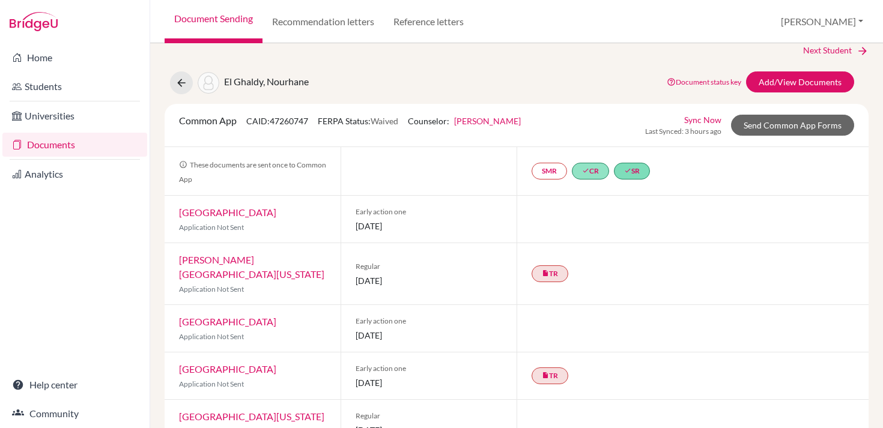
click at [464, 148] on div at bounding box center [429, 171] width 176 height 48
click at [179, 85] on icon at bounding box center [181, 83] width 12 height 12
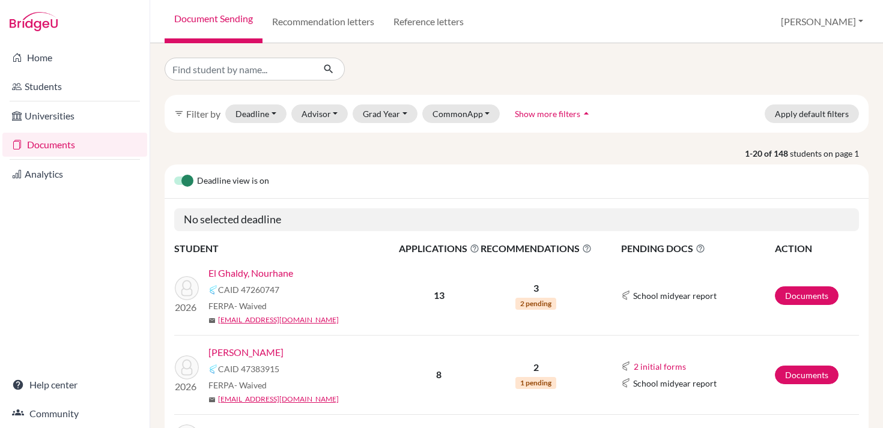
click at [252, 152] on p "1-20 of 148 students on page 1" at bounding box center [517, 153] width 722 height 13
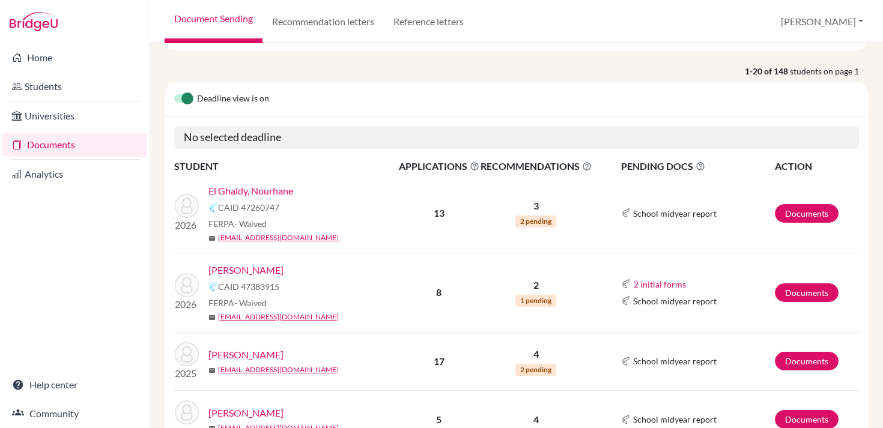
scroll to position [90, 0]
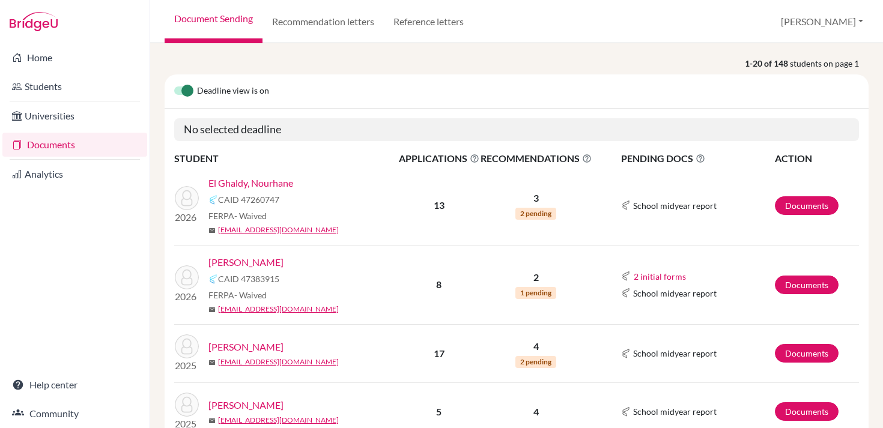
click at [698, 160] on icon at bounding box center [701, 159] width 10 height 10
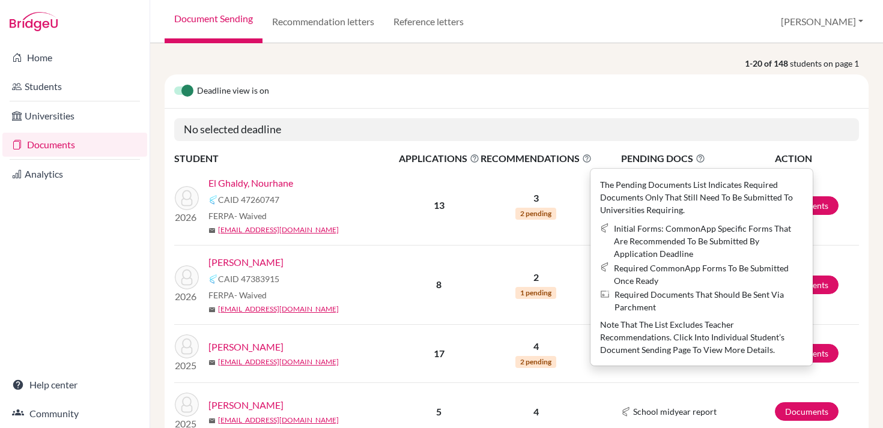
click at [698, 160] on icon at bounding box center [701, 159] width 10 height 10
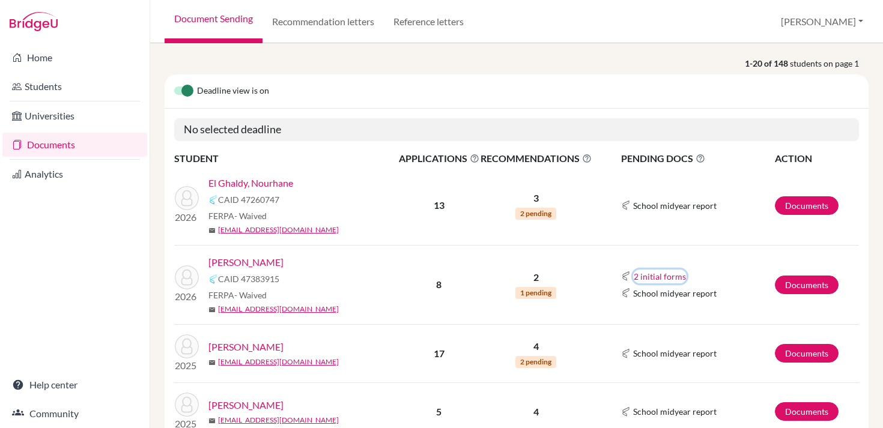
click at [647, 278] on button "2 initial forms" at bounding box center [659, 277] width 53 height 14
click at [696, 252] on td "2 initial forms Counselor recommendation School report School midyear report" at bounding box center [683, 284] width 183 height 79
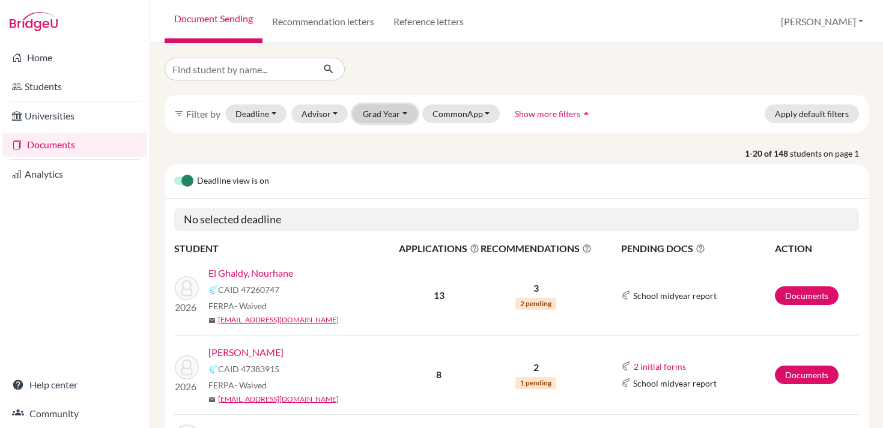
click at [372, 110] on button "Grad Year" at bounding box center [385, 114] width 65 height 19
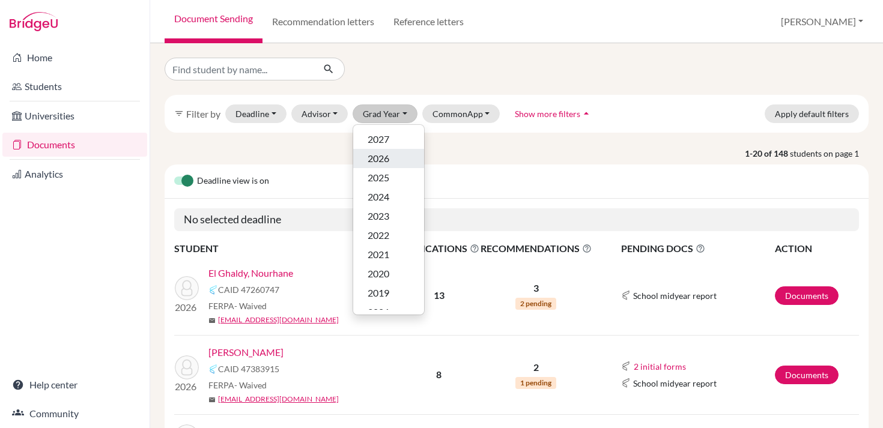
click at [375, 162] on span "2026" at bounding box center [379, 158] width 22 height 14
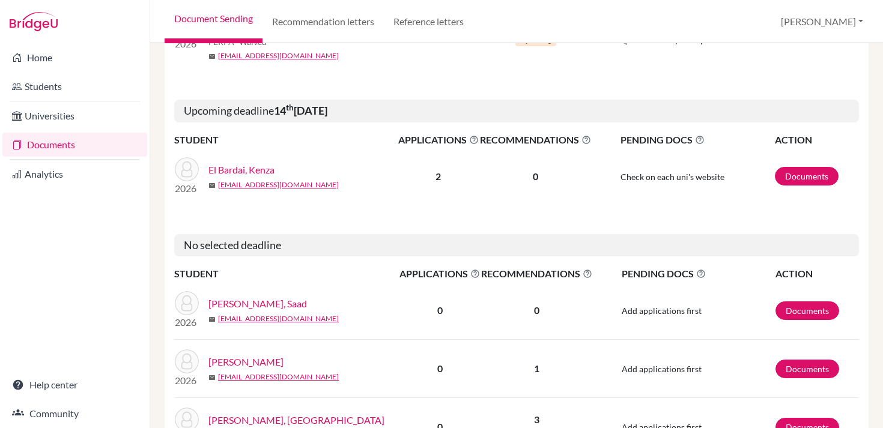
scroll to position [775, 0]
click at [802, 178] on link "Documents" at bounding box center [807, 177] width 64 height 19
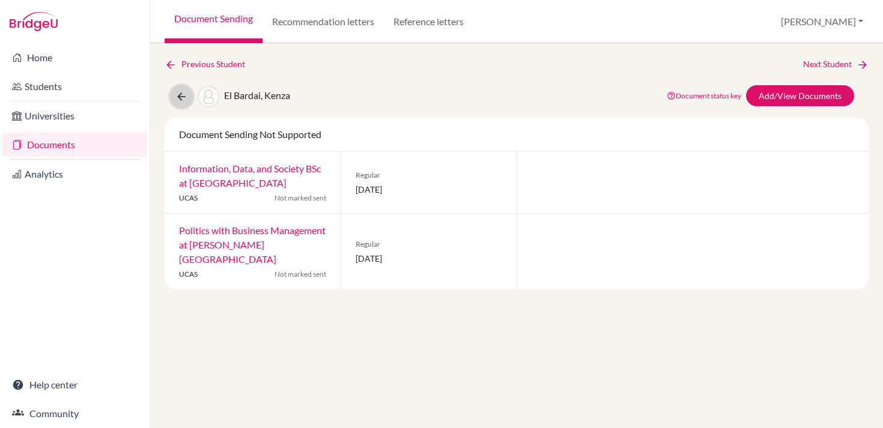
click at [174, 89] on button at bounding box center [181, 96] width 23 height 23
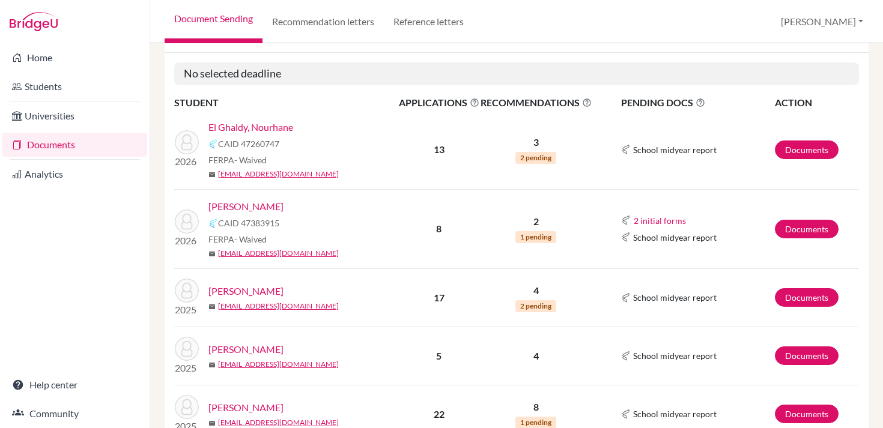
scroll to position [155, 0]
